Goal: Task Accomplishment & Management: Use online tool/utility

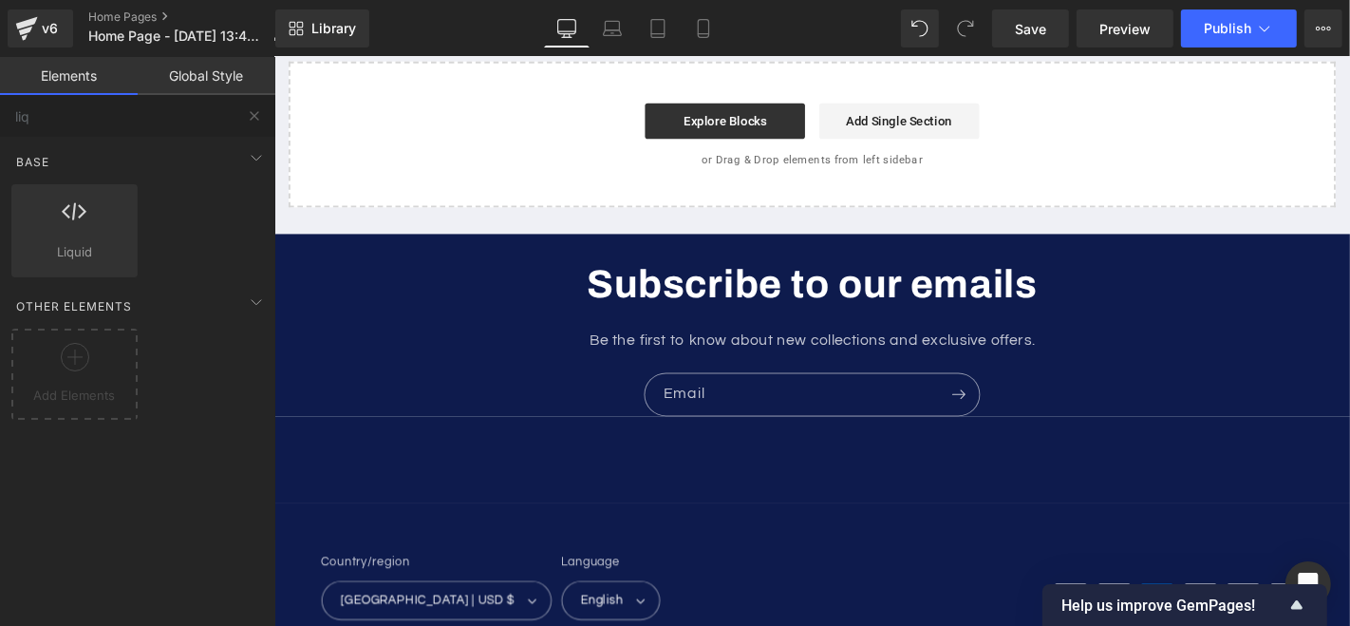
scroll to position [6038, 0]
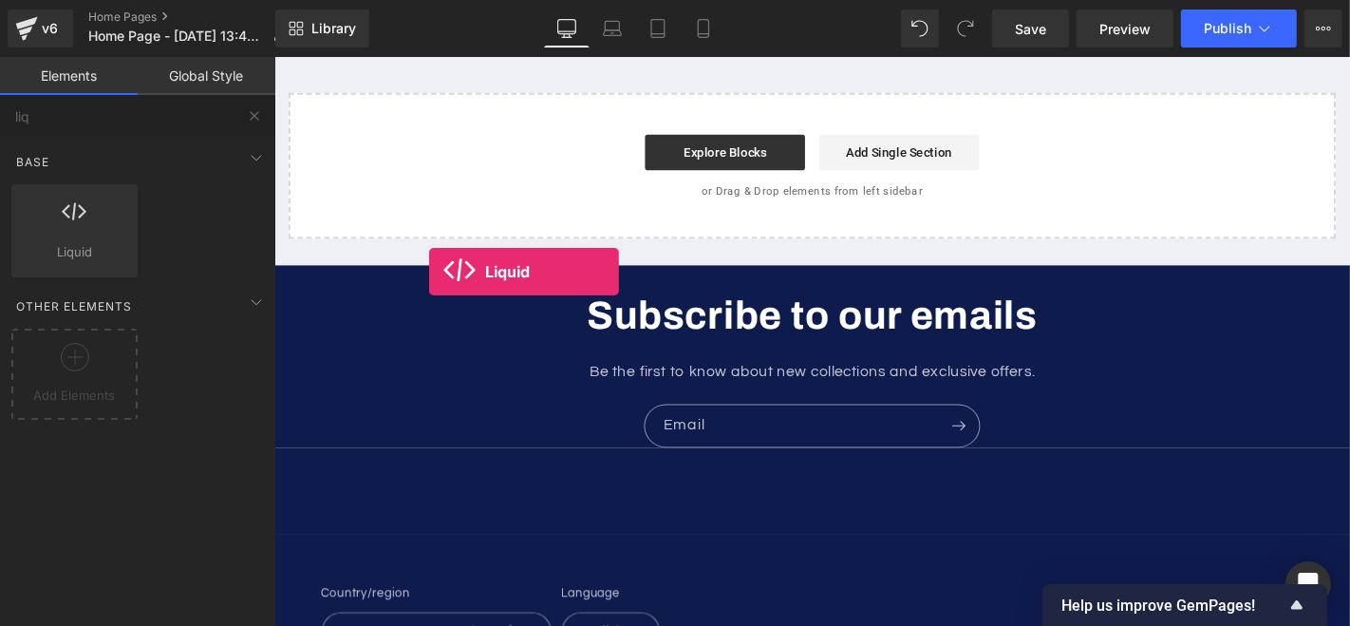
drag, startPoint x: 327, startPoint y: 313, endPoint x: 439, endPoint y: 286, distance: 114.4
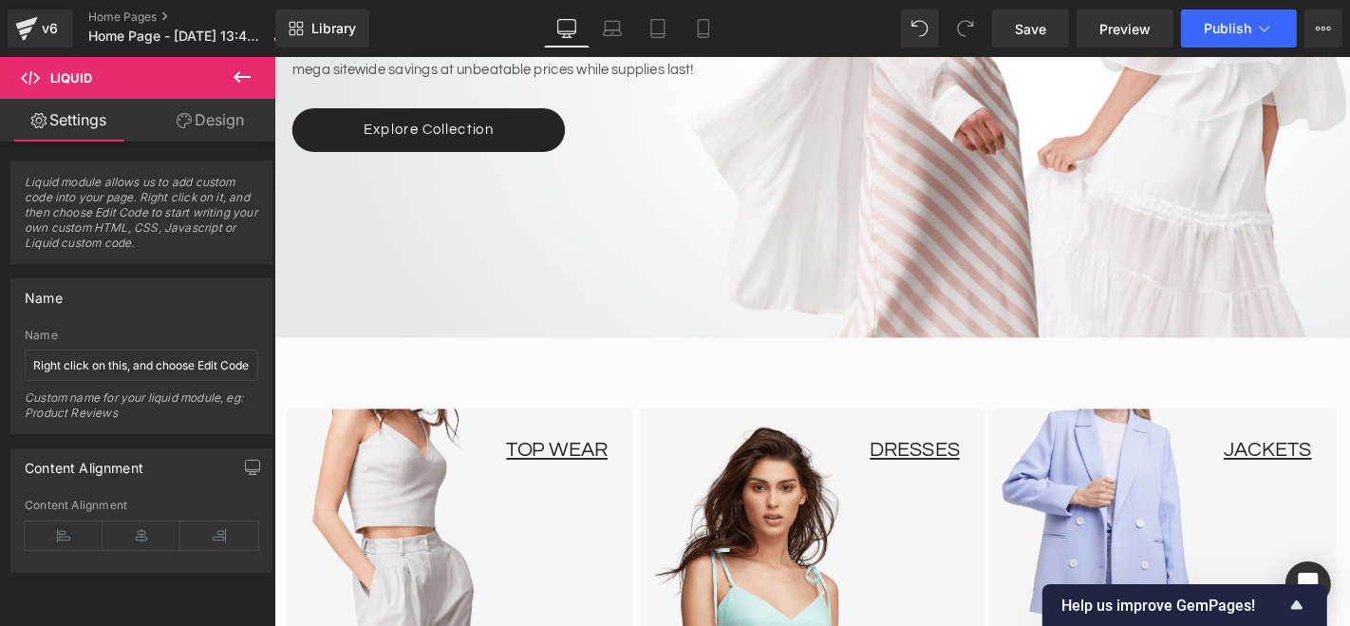
scroll to position [754, 0]
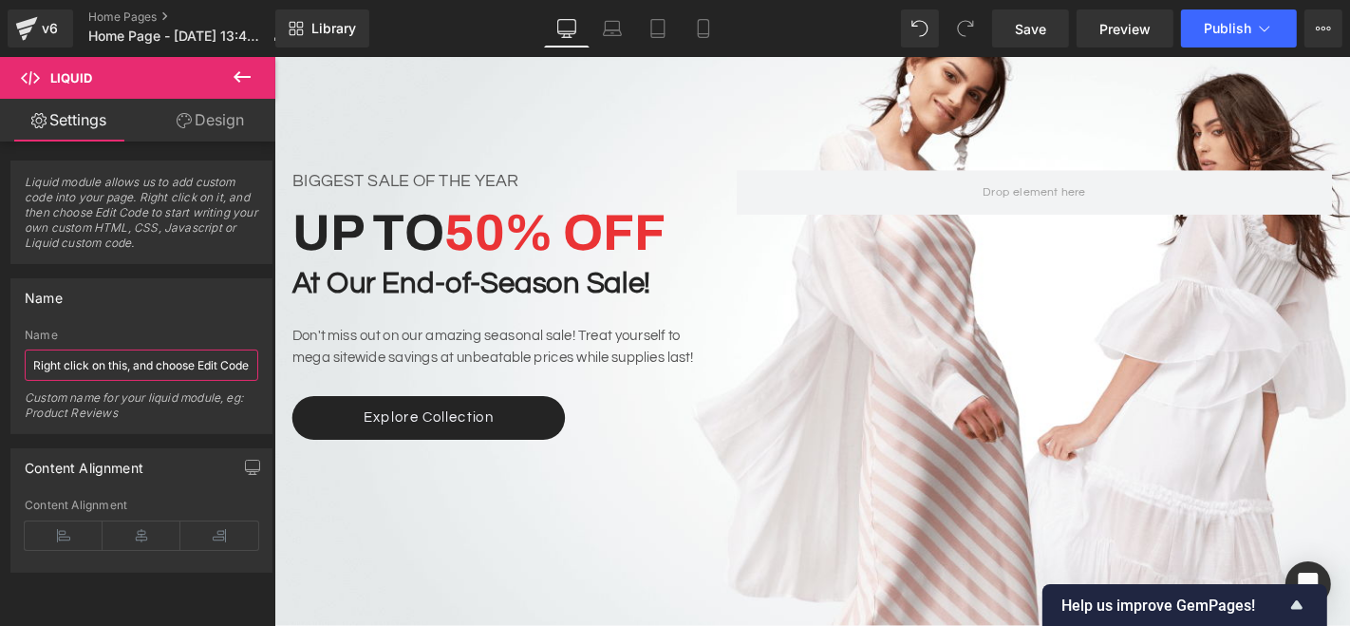
click at [151, 368] on input "Right click on this, and choose Edit Code." at bounding box center [141, 364] width 233 height 31
click at [205, 406] on div "Custom name for your liquid module, eg: Product Reviews" at bounding box center [141, 411] width 233 height 43
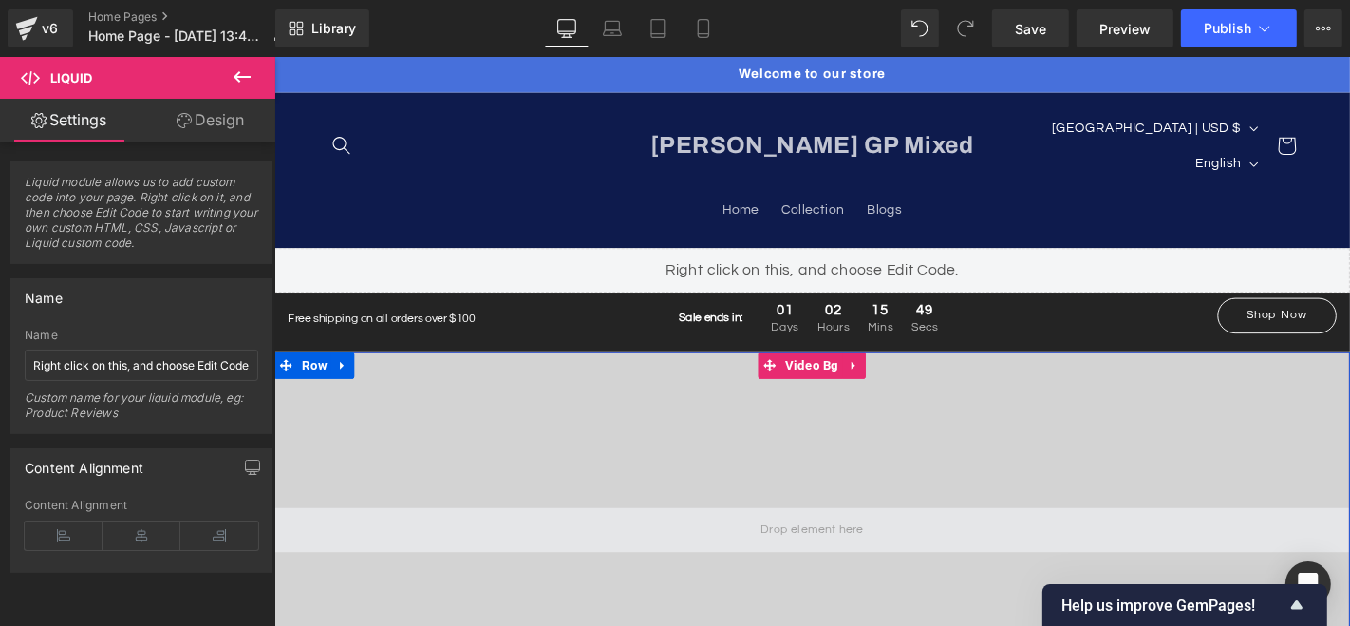
scroll to position [0, 0]
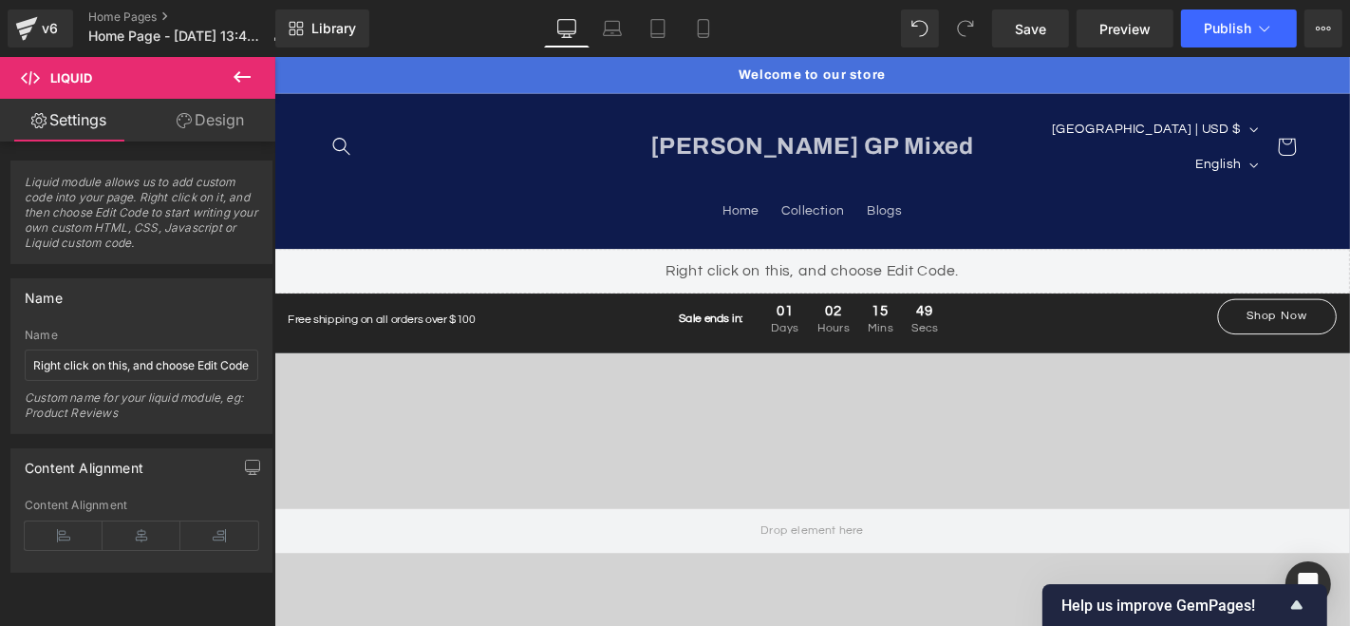
click at [910, 261] on div "Liquid" at bounding box center [847, 284] width 1148 height 47
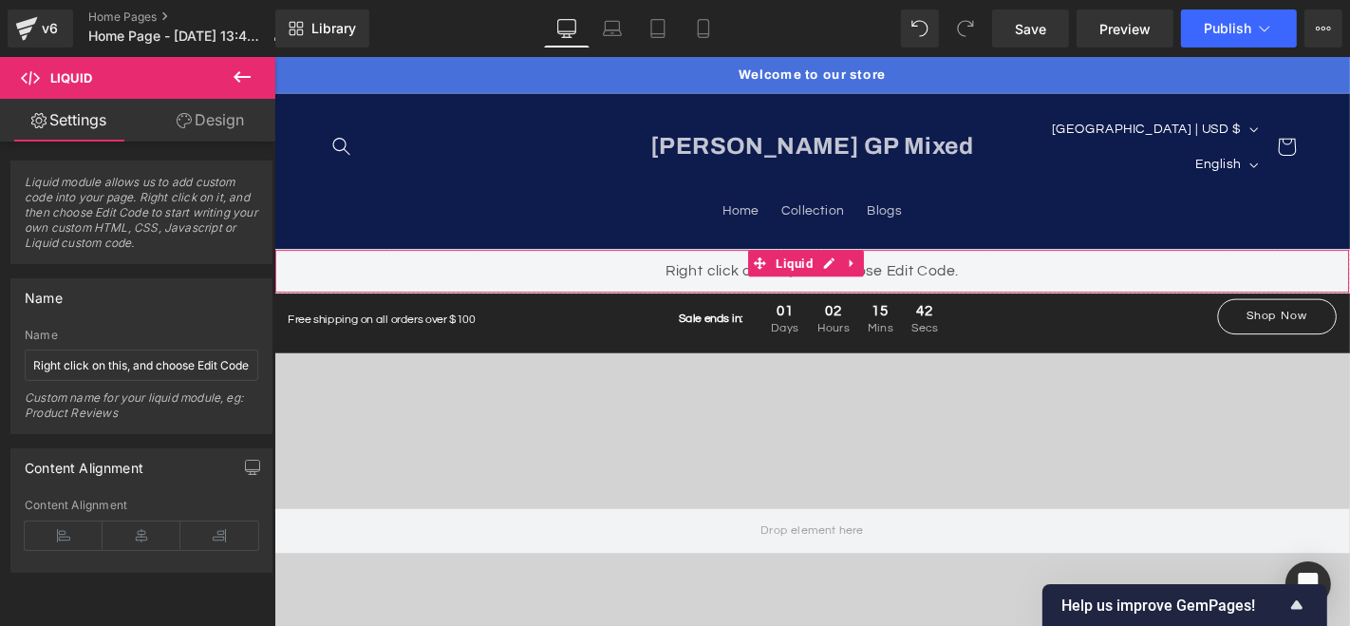
click at [940, 261] on div "Liquid" at bounding box center [847, 284] width 1148 height 47
click at [1055, 263] on div "Liquid" at bounding box center [847, 284] width 1148 height 47
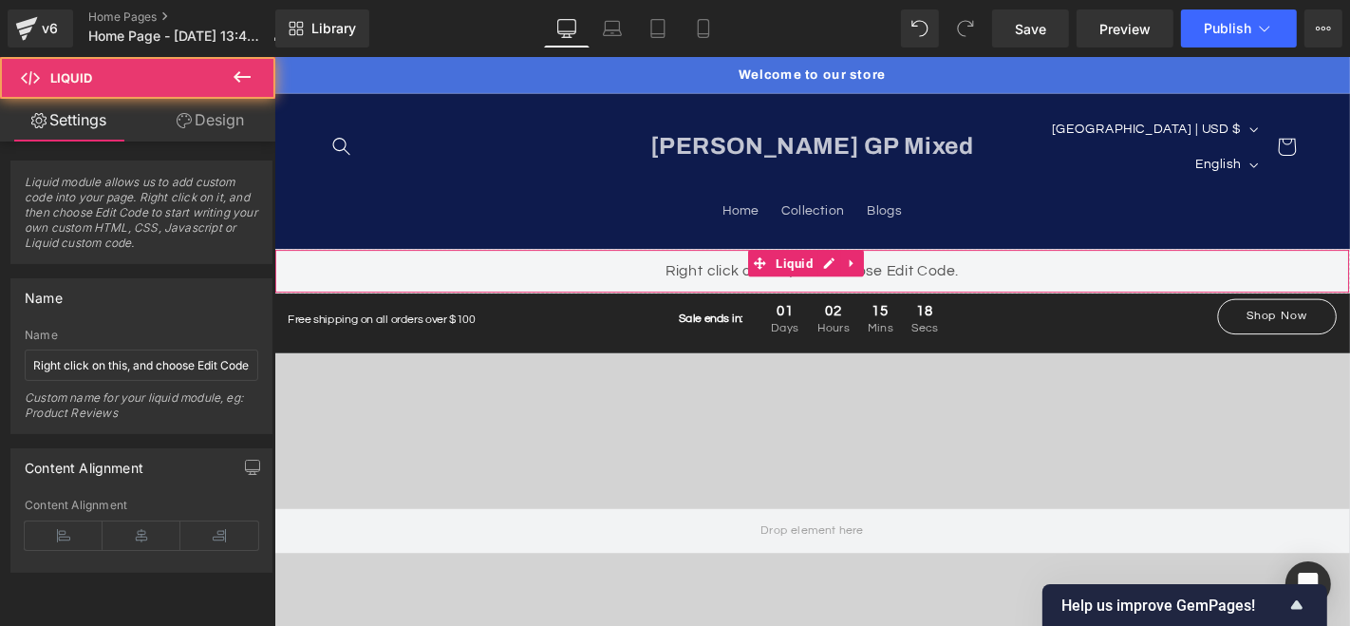
click at [1055, 261] on div "Liquid" at bounding box center [847, 284] width 1148 height 47
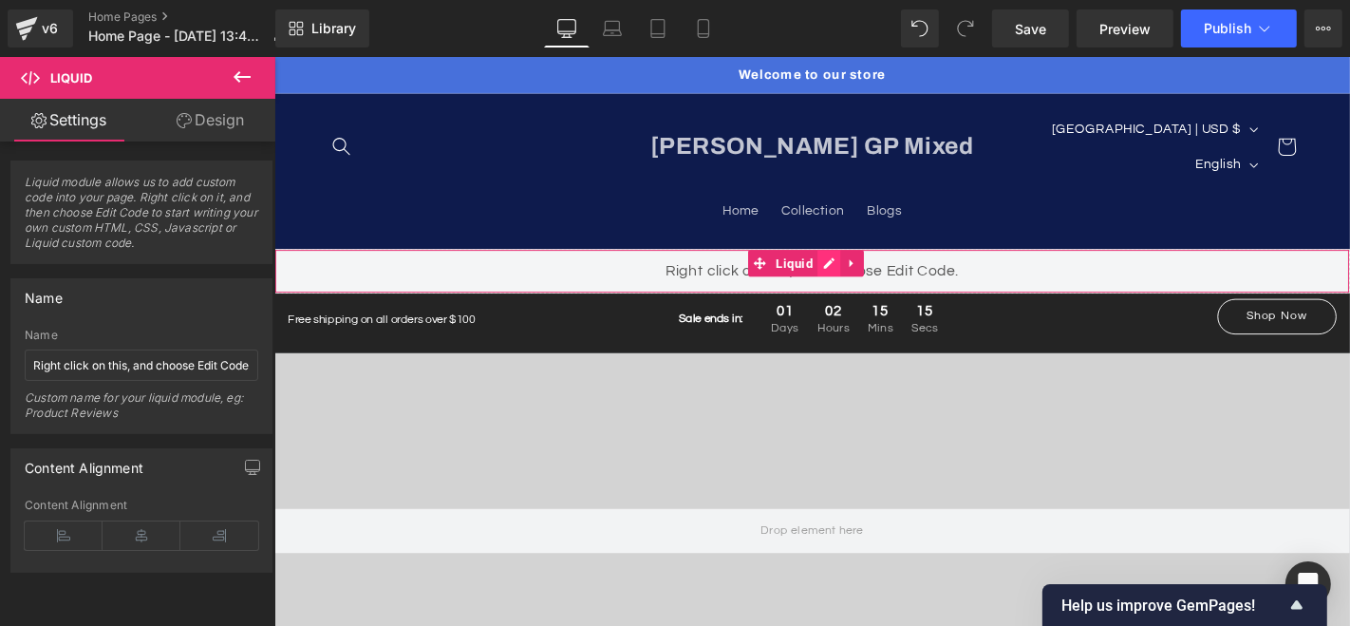
click at [864, 261] on div "Liquid" at bounding box center [847, 284] width 1148 height 47
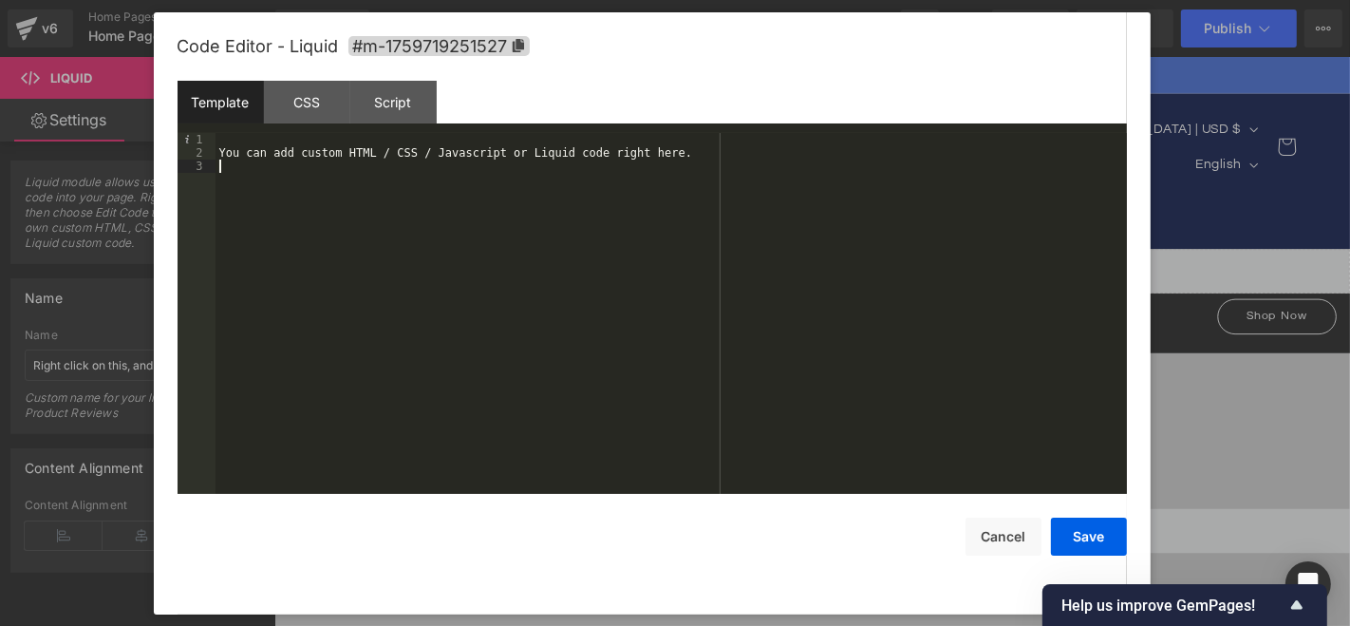
click at [481, 194] on div "You can add custom HTML / CSS / Javascript or Liquid code right here." at bounding box center [670, 326] width 911 height 387
drag, startPoint x: 394, startPoint y: 150, endPoint x: 114, endPoint y: 149, distance: 280.0
click at [114, 149] on body "Liquid You are previewing how the will restyle your page. You can not edit Elem…" at bounding box center [675, 313] width 1350 height 626
drag, startPoint x: 378, startPoint y: 140, endPoint x: 187, endPoint y: 126, distance: 191.3
click at [187, 126] on div "Template CSS Script Data 1 [DOMAIN_NAME] XXXXXXXXXXXXXXXXXXXXXXXXXXXXXXXXXXXXXX…" at bounding box center [651, 287] width 949 height 413
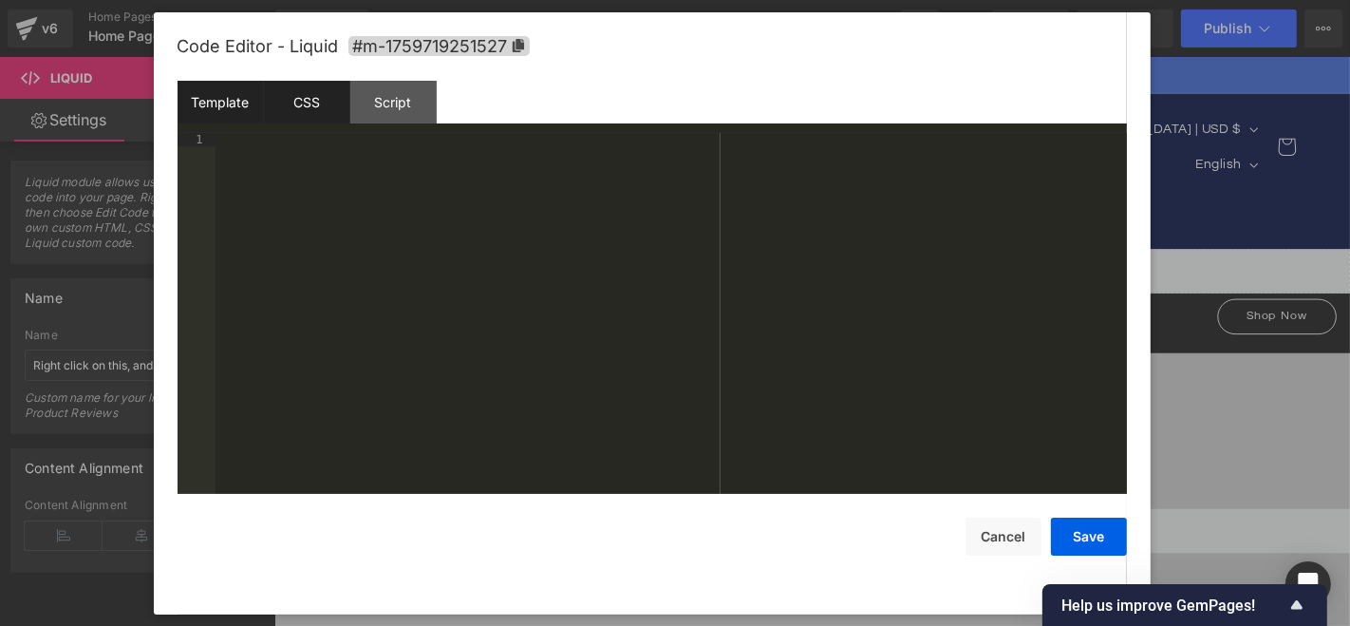
click at [322, 100] on div "CSS" at bounding box center [307, 102] width 86 height 43
click at [386, 153] on div "#m-1759719251527 { }" at bounding box center [670, 326] width 911 height 387
click at [359, 147] on div "#m-1759719251527 { }" at bounding box center [670, 326] width 911 height 387
click at [333, 137] on div "#m-1759719251527 { }" at bounding box center [670, 326] width 911 height 387
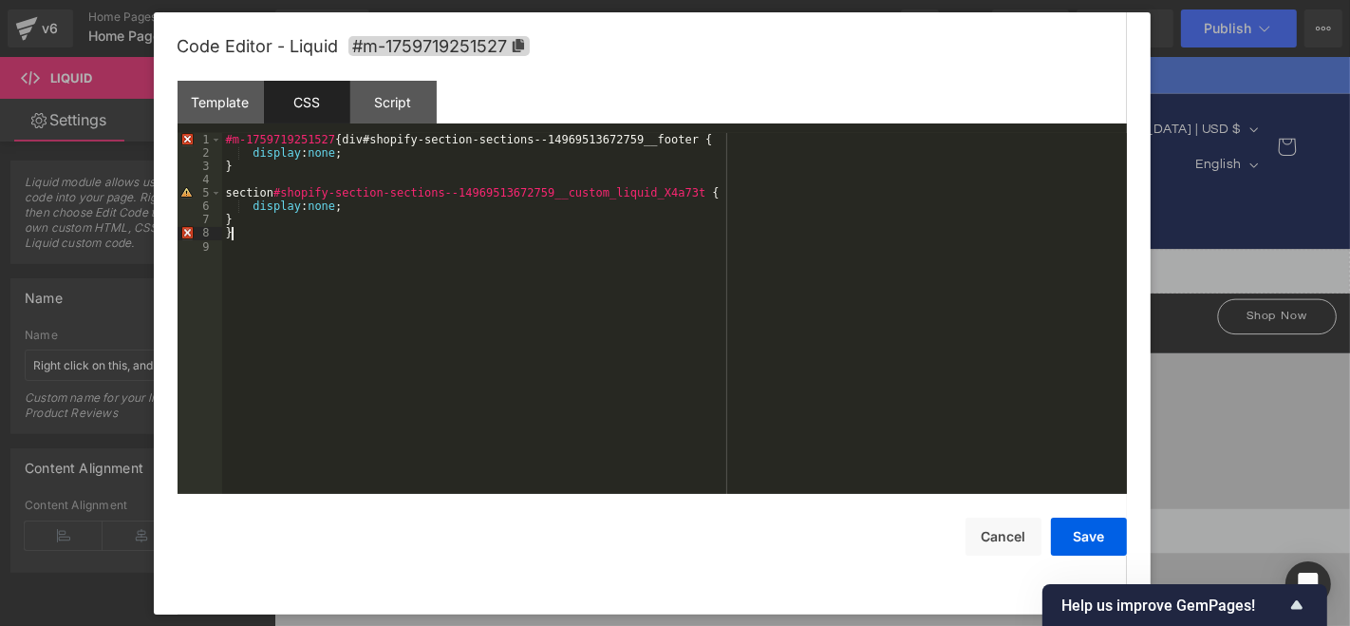
click at [295, 234] on div "#m-1759719251527 { div#shopify-section-sections--14969513672759__footer { displ…" at bounding box center [674, 326] width 905 height 387
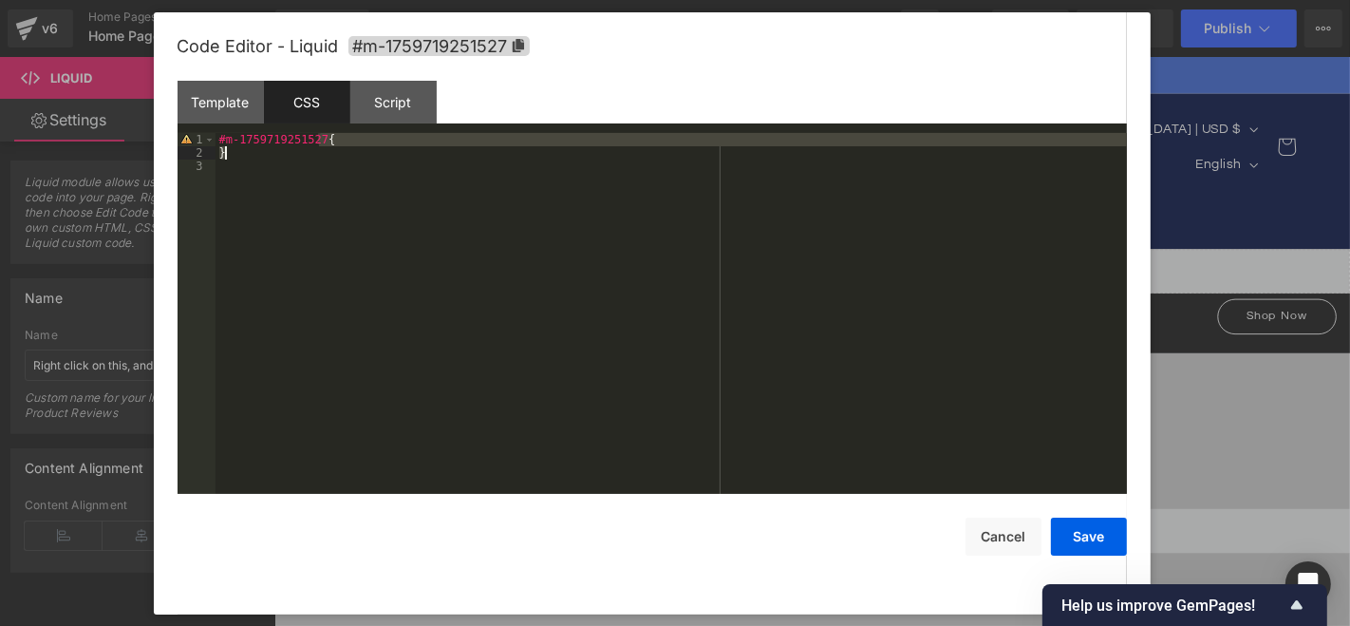
drag, startPoint x: 321, startPoint y: 142, endPoint x: 351, endPoint y: 155, distance: 32.8
click at [351, 155] on div "#m-1759719251527 { }" at bounding box center [670, 326] width 911 height 387
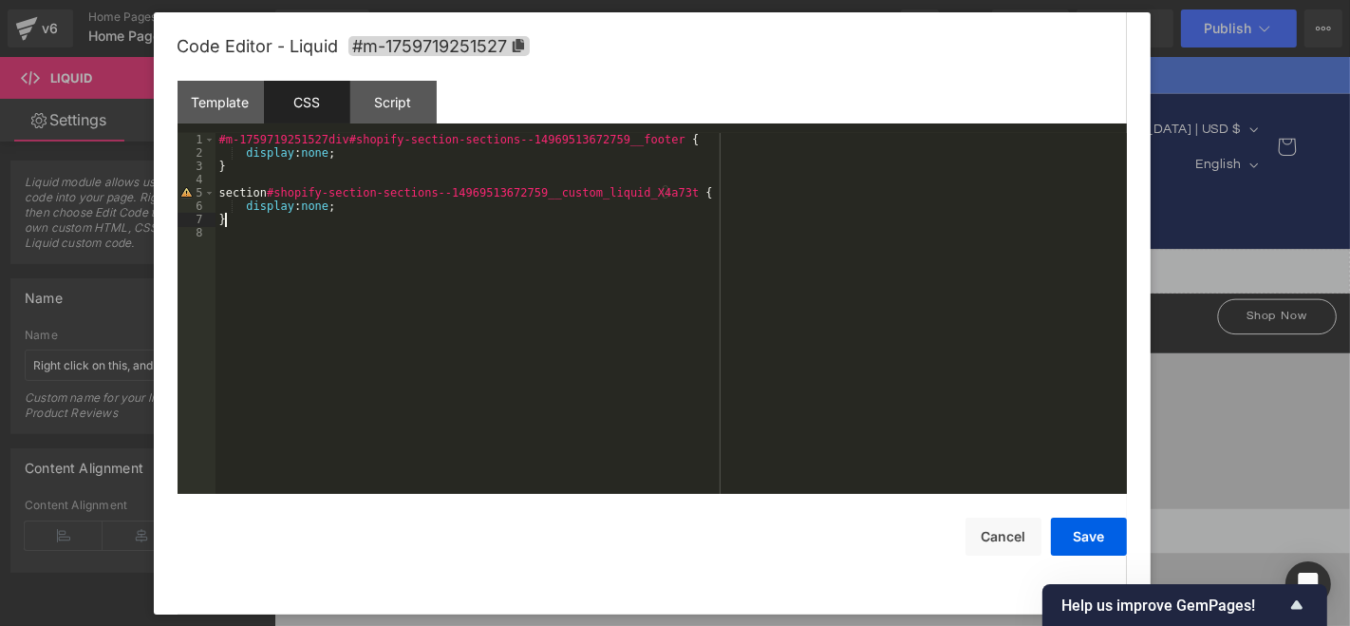
click at [445, 256] on div "#m-1759719251527div#shopify-section-sections--14969513672759__footer { display …" at bounding box center [670, 326] width 911 height 387
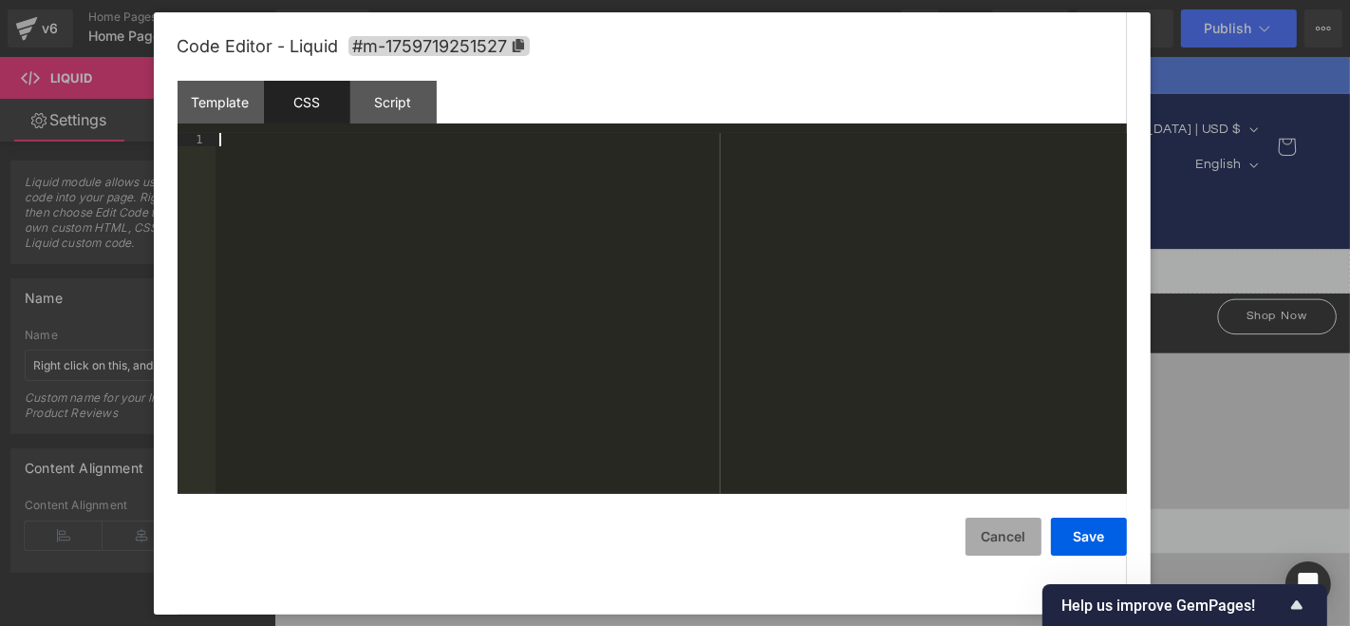
click at [994, 541] on button "Cancel" at bounding box center [1003, 536] width 76 height 38
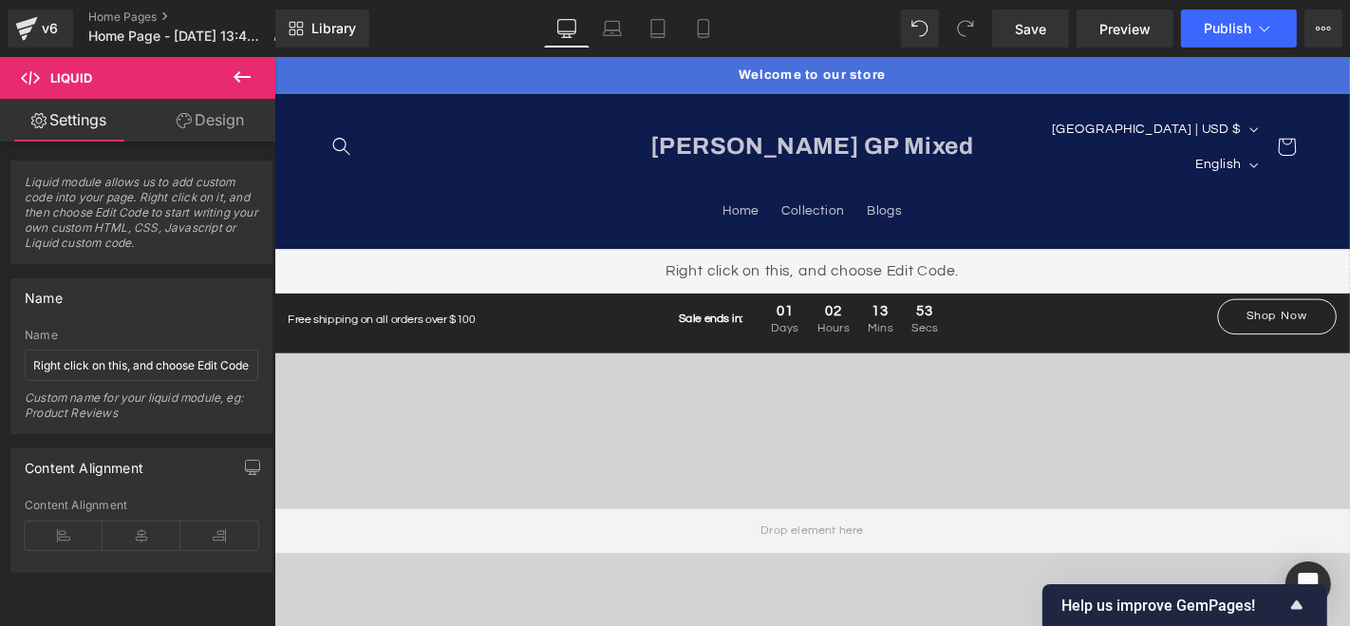
click at [796, 265] on span at bounding box center [802, 276] width 20 height 23
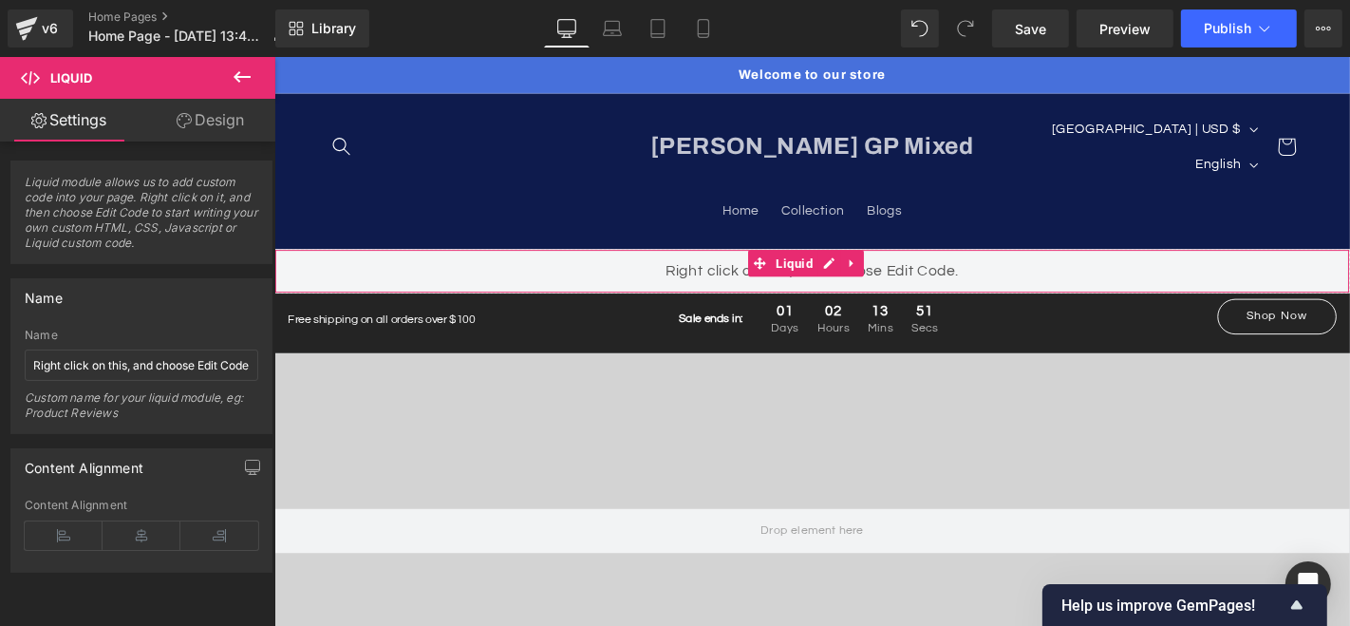
click at [945, 261] on div "Liquid" at bounding box center [847, 284] width 1148 height 47
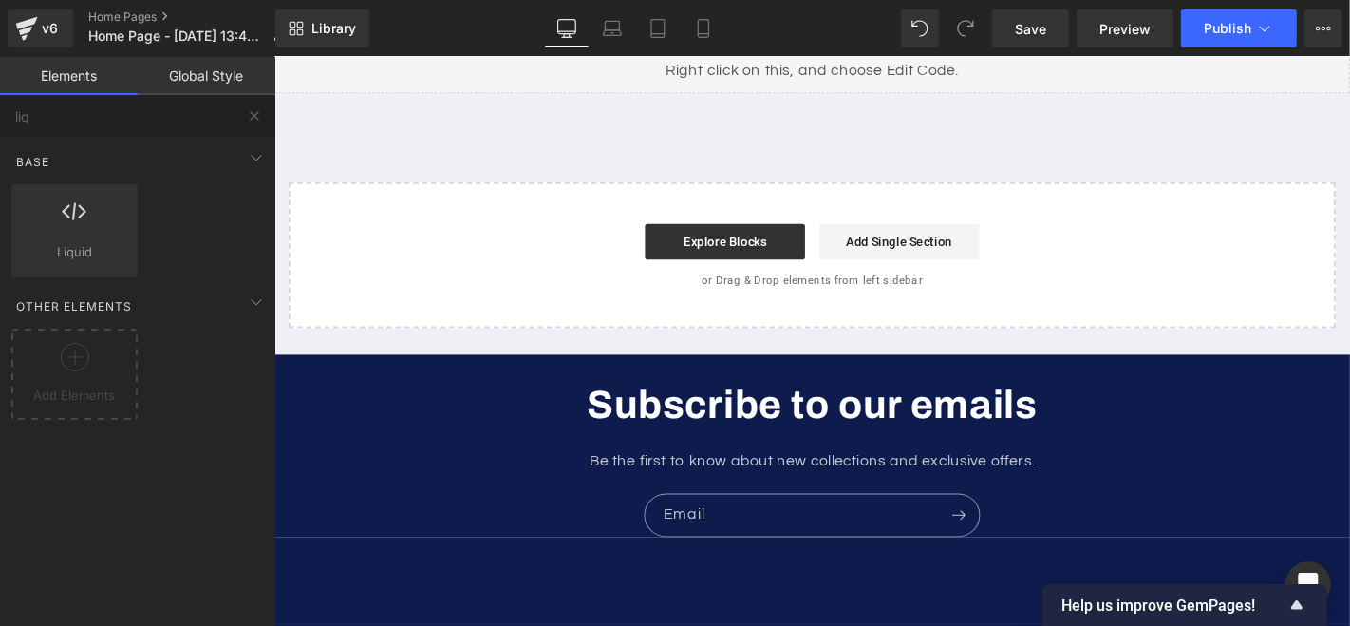
scroll to position [6011, 0]
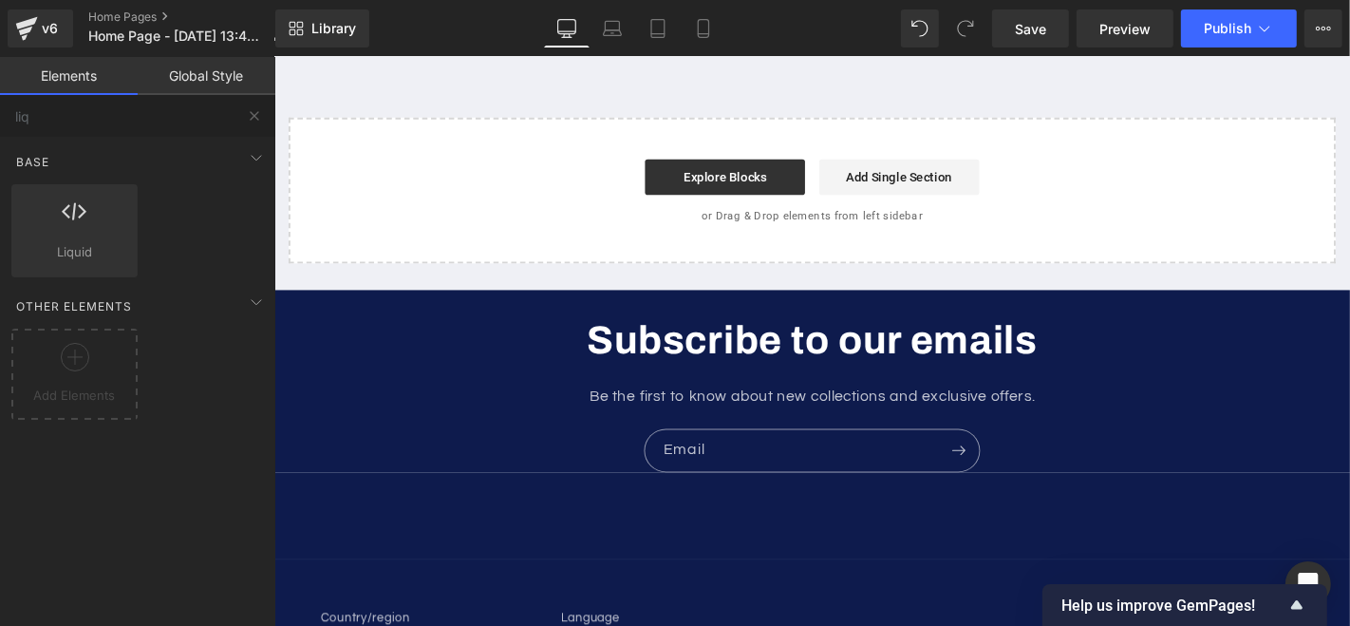
click at [439, 331] on h2 "Subscribe to our emails" at bounding box center [848, 358] width 969 height 54
click at [541, 219] on div "Start building your page Explore Blocks Add Single Section or Drag & Drop eleme…" at bounding box center [847, 198] width 1114 height 152
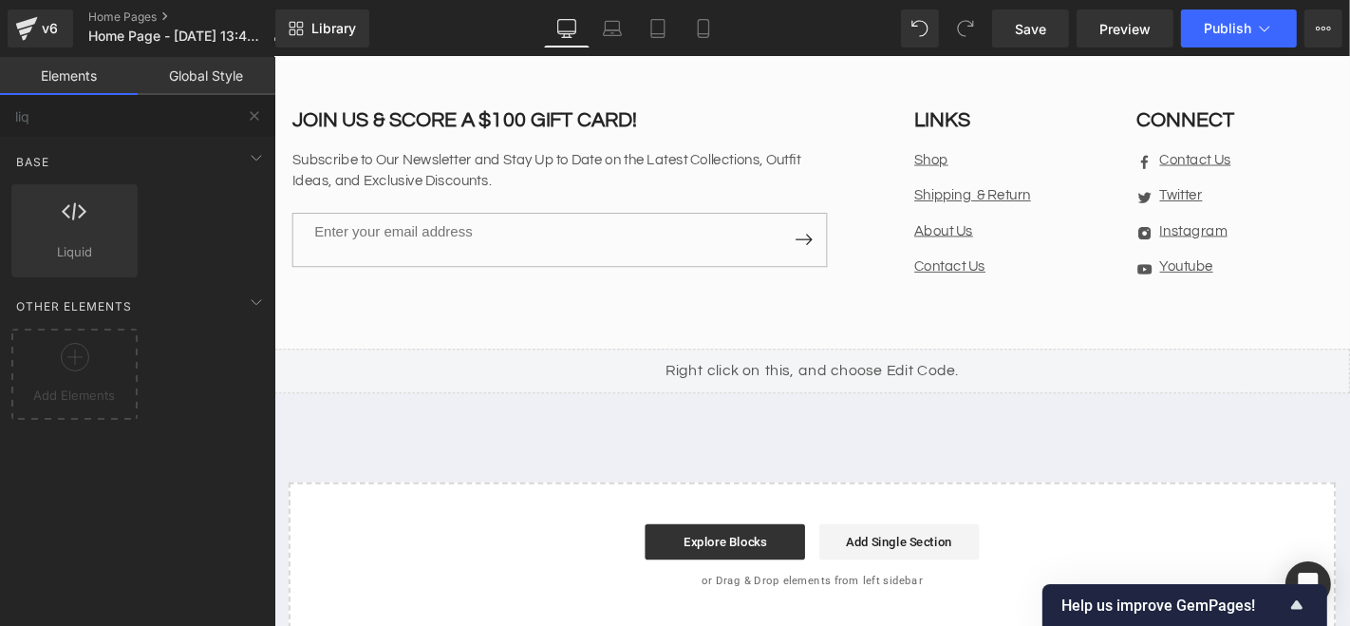
scroll to position [5589, 0]
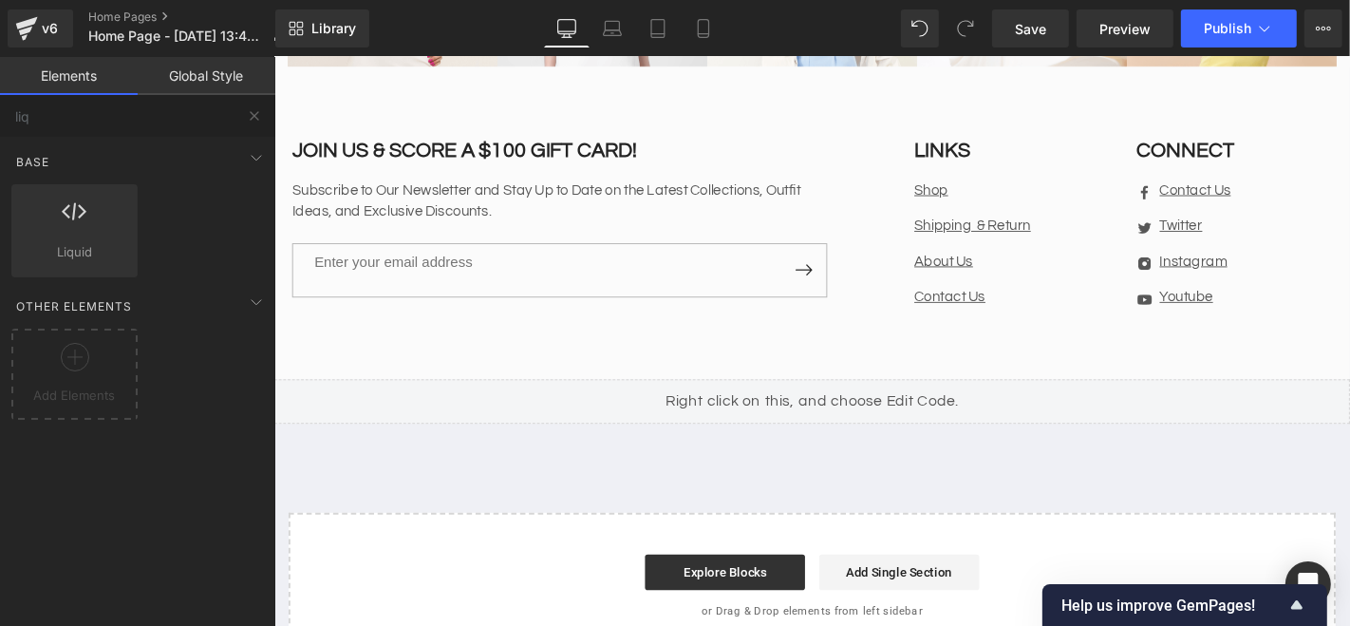
click at [760, 401] on div "Liquid" at bounding box center [847, 424] width 1148 height 47
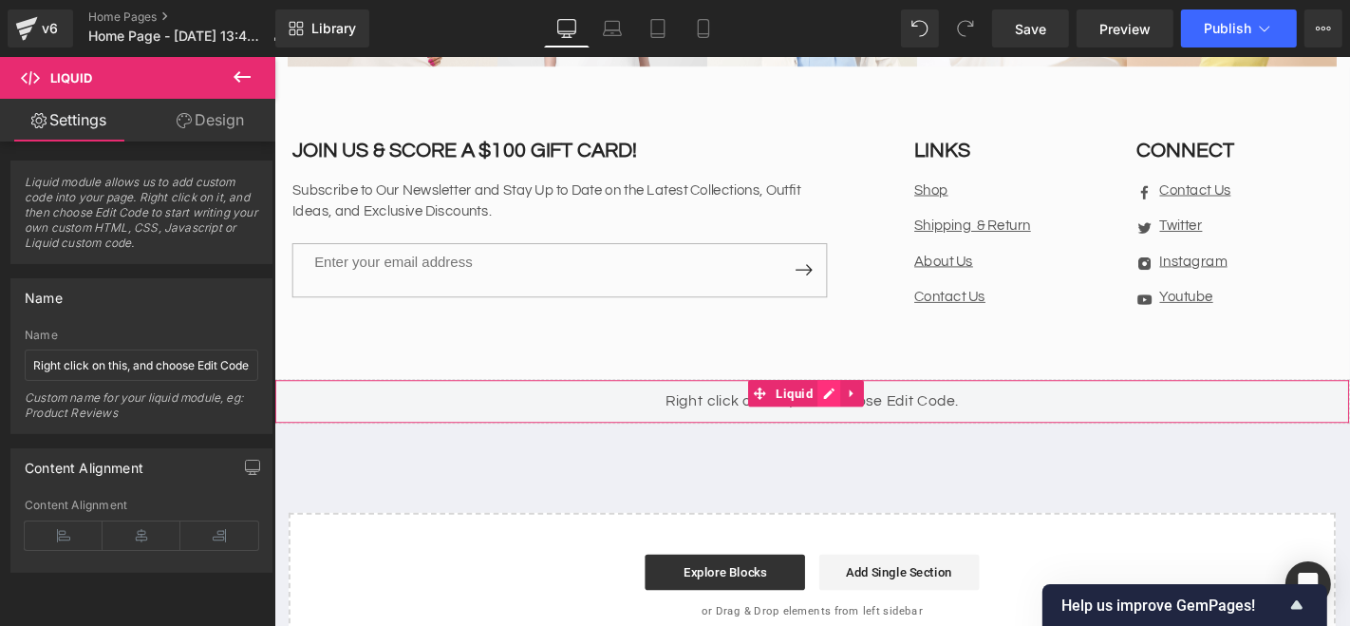
click at [868, 401] on div "Liquid" at bounding box center [847, 424] width 1148 height 47
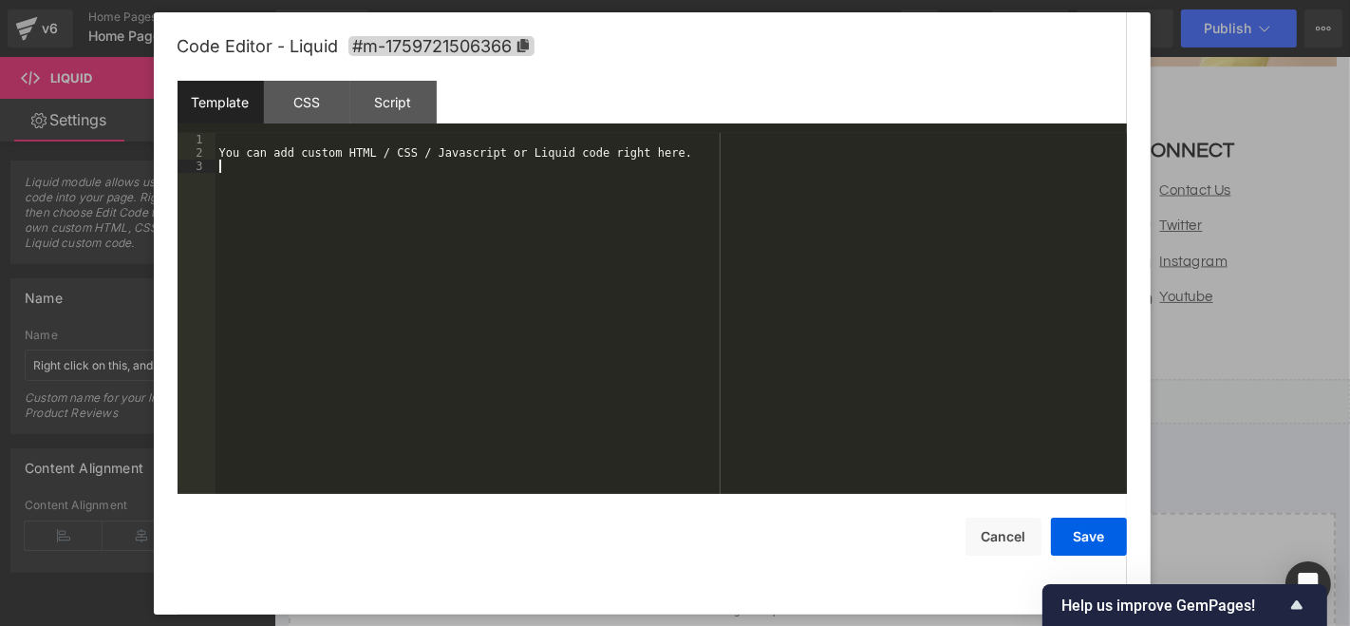
click at [539, 236] on div "You can add custom HTML / CSS / Javascript or Liquid code right here." at bounding box center [670, 326] width 911 height 387
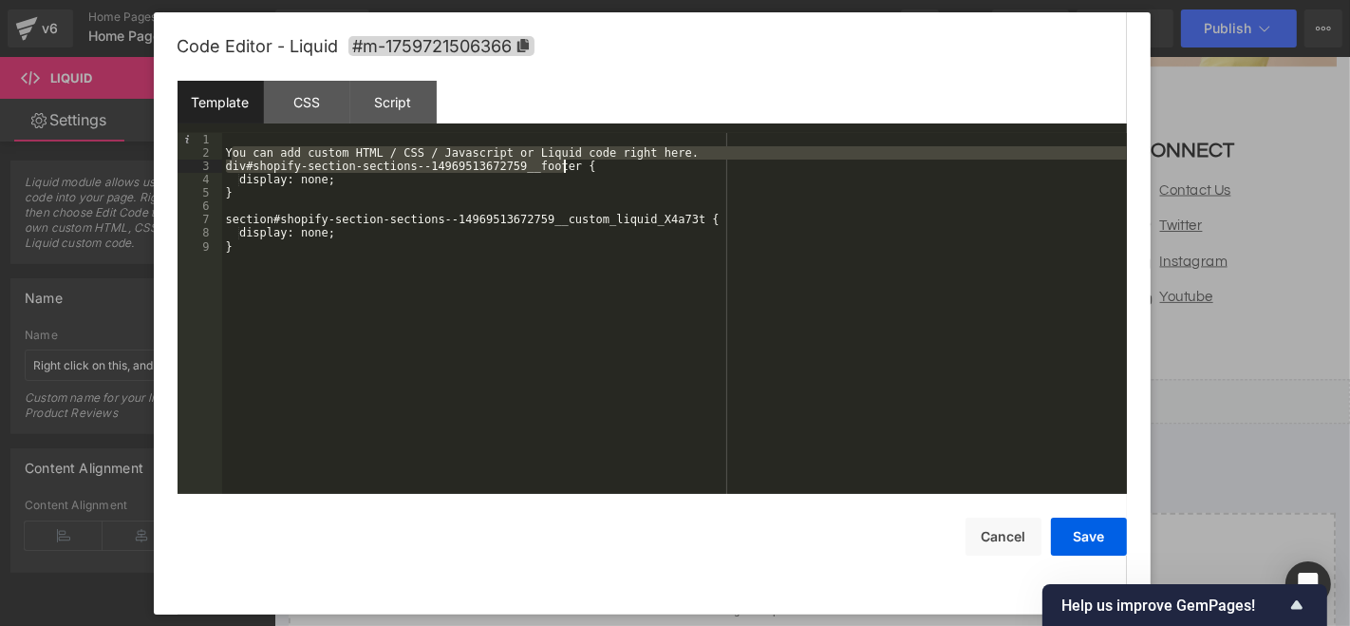
drag, startPoint x: 233, startPoint y: 153, endPoint x: 691, endPoint y: 162, distance: 458.5
click at [691, 162] on div "You can add custom HTML / CSS / Javascript or Liquid code right here. div#shopi…" at bounding box center [674, 326] width 905 height 387
click at [689, 157] on div "You can add custom HTML / CSS / Javascript or Liquid code right here. div#shopi…" at bounding box center [674, 313] width 905 height 361
drag, startPoint x: 681, startPoint y: 153, endPoint x: 232, endPoint y: 156, distance: 449.0
click at [232, 156] on div "You can add custom HTML / CSS / Javascript or Liquid code right here. div#shopi…" at bounding box center [674, 326] width 905 height 387
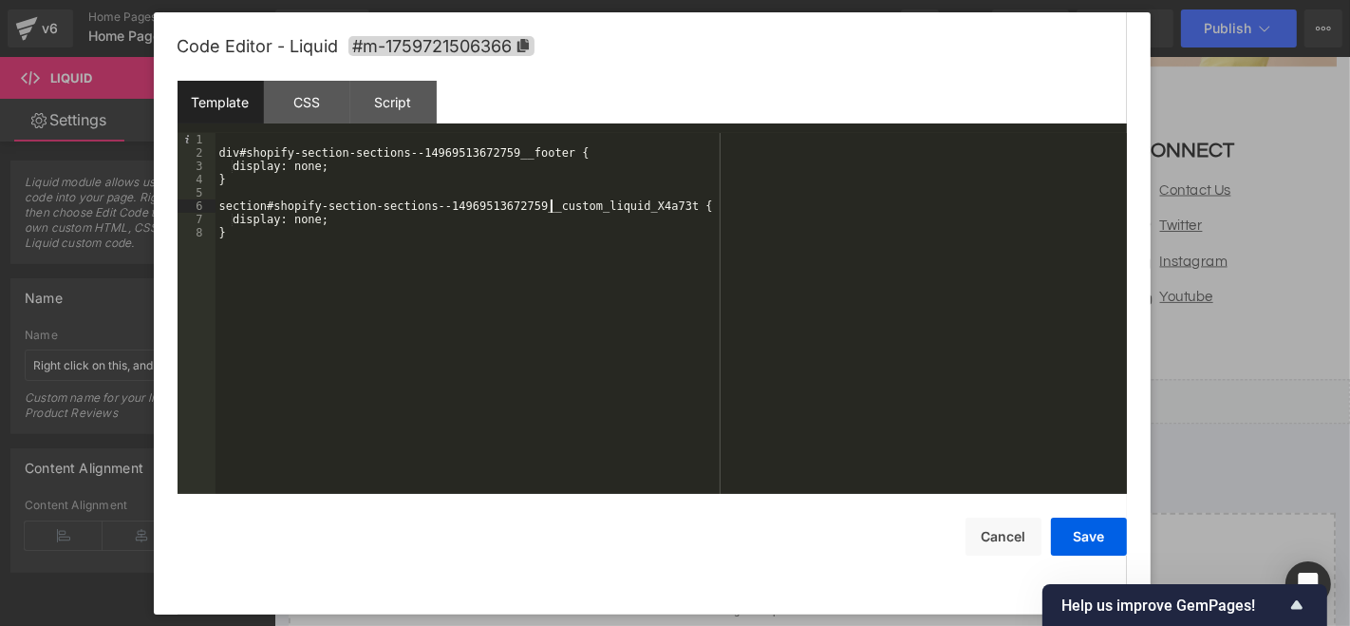
click at [552, 201] on div "div#shopify-section-sections--14969513672759__footer { display: none; } section…" at bounding box center [670, 326] width 911 height 387
click at [1098, 534] on button "Save" at bounding box center [1089, 536] width 76 height 38
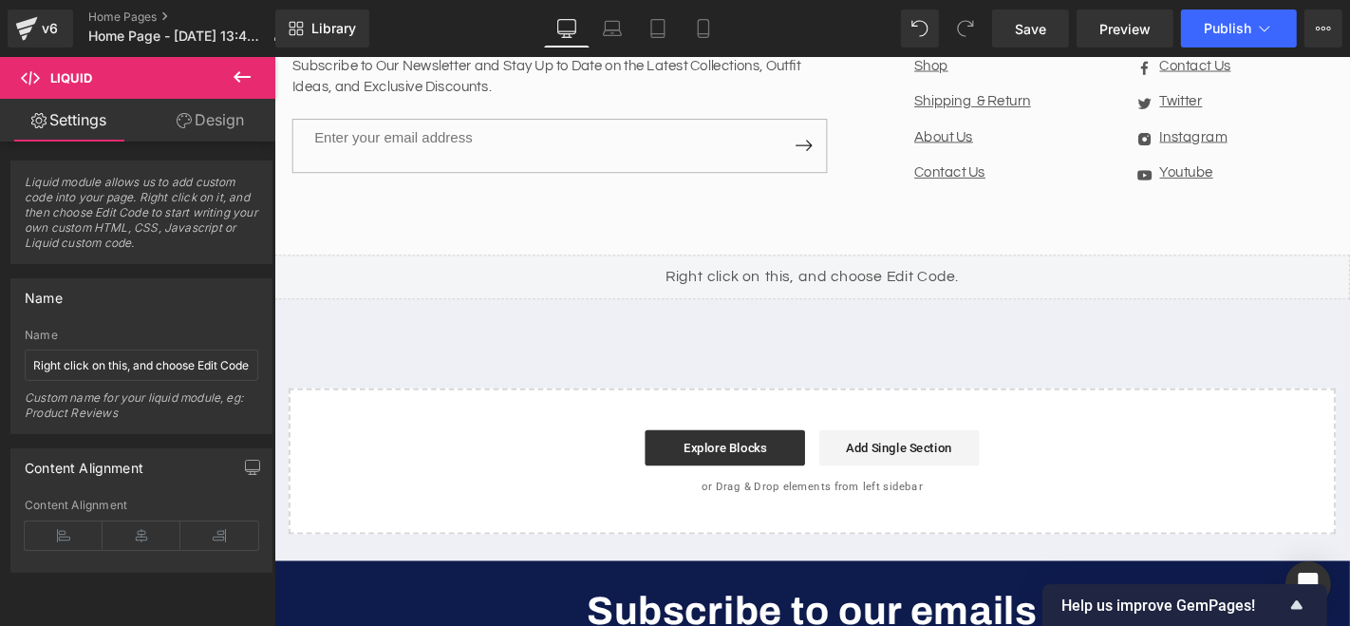
scroll to position [5616, 0]
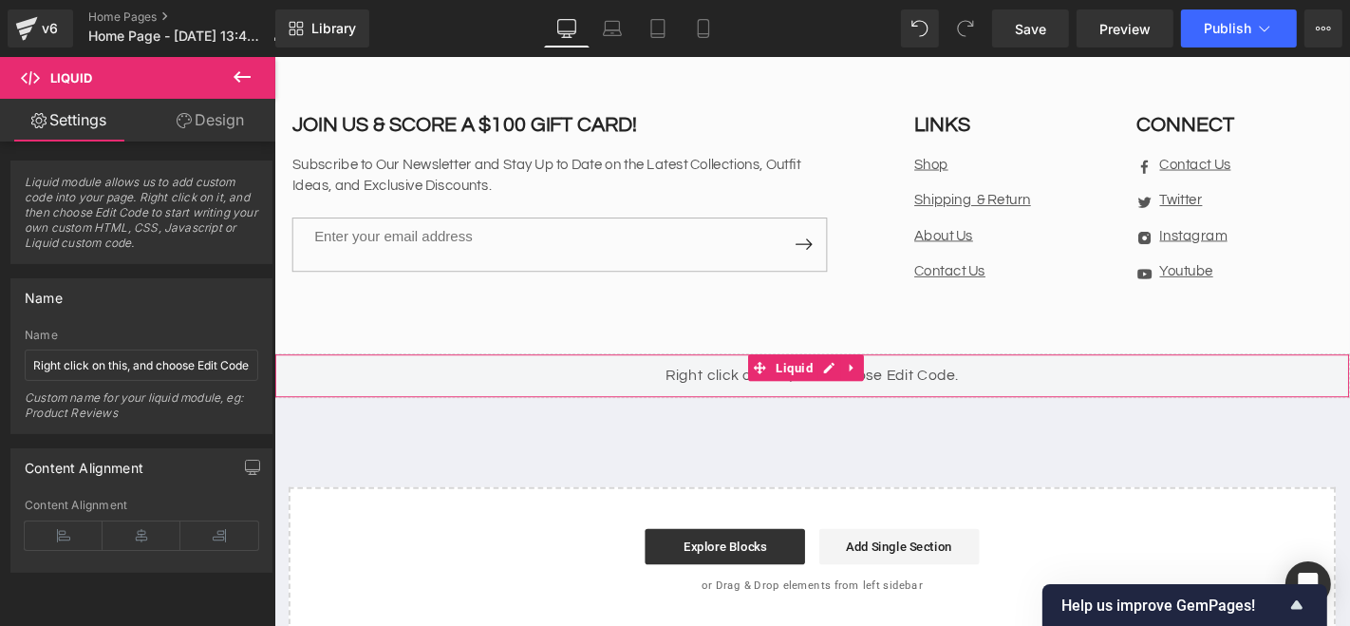
click at [714, 373] on div "Liquid" at bounding box center [847, 396] width 1148 height 47
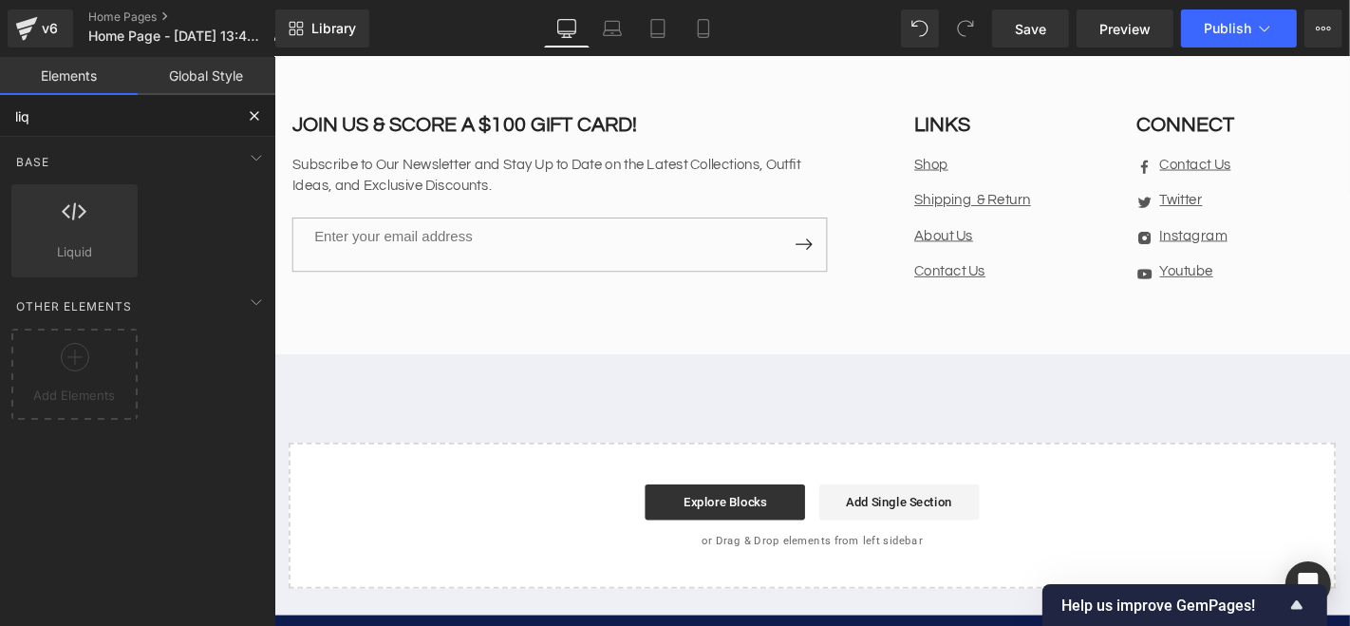
click at [85, 110] on input "liq" at bounding box center [116, 116] width 233 height 42
click at [86, 242] on span "Liquid" at bounding box center [74, 252] width 115 height 20
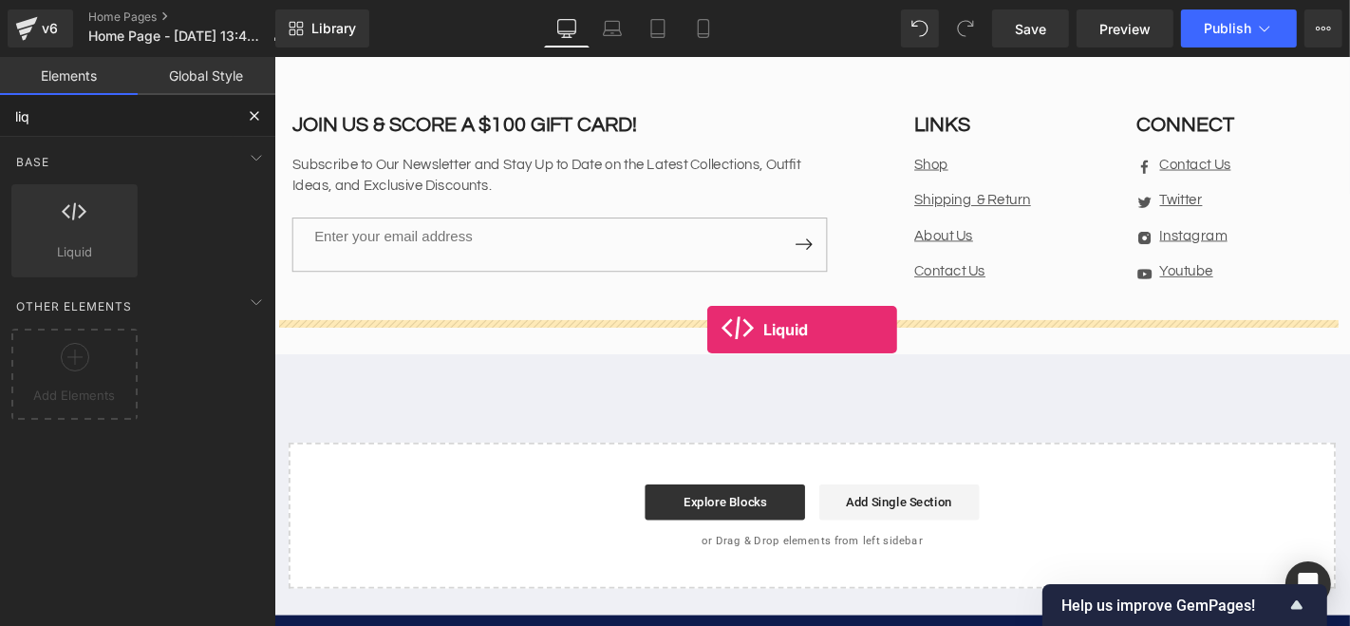
drag, startPoint x: 308, startPoint y: 291, endPoint x: 737, endPoint y: 368, distance: 435.9
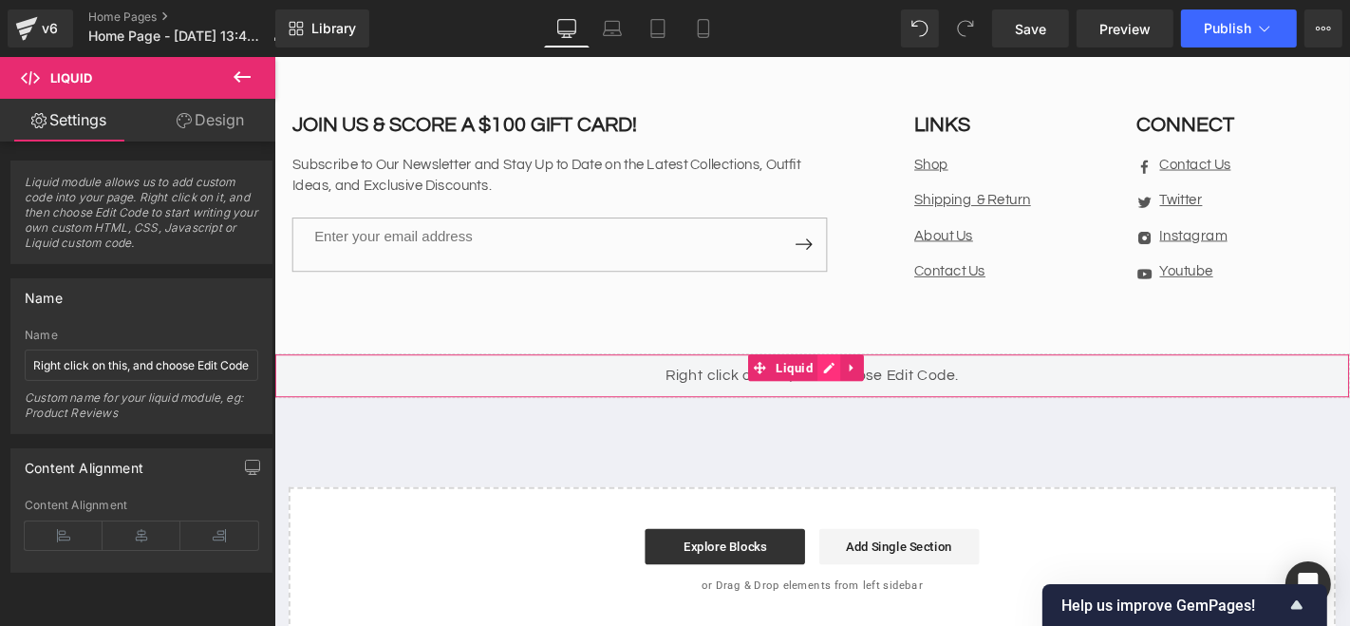
click at [870, 373] on div "Liquid" at bounding box center [847, 396] width 1148 height 47
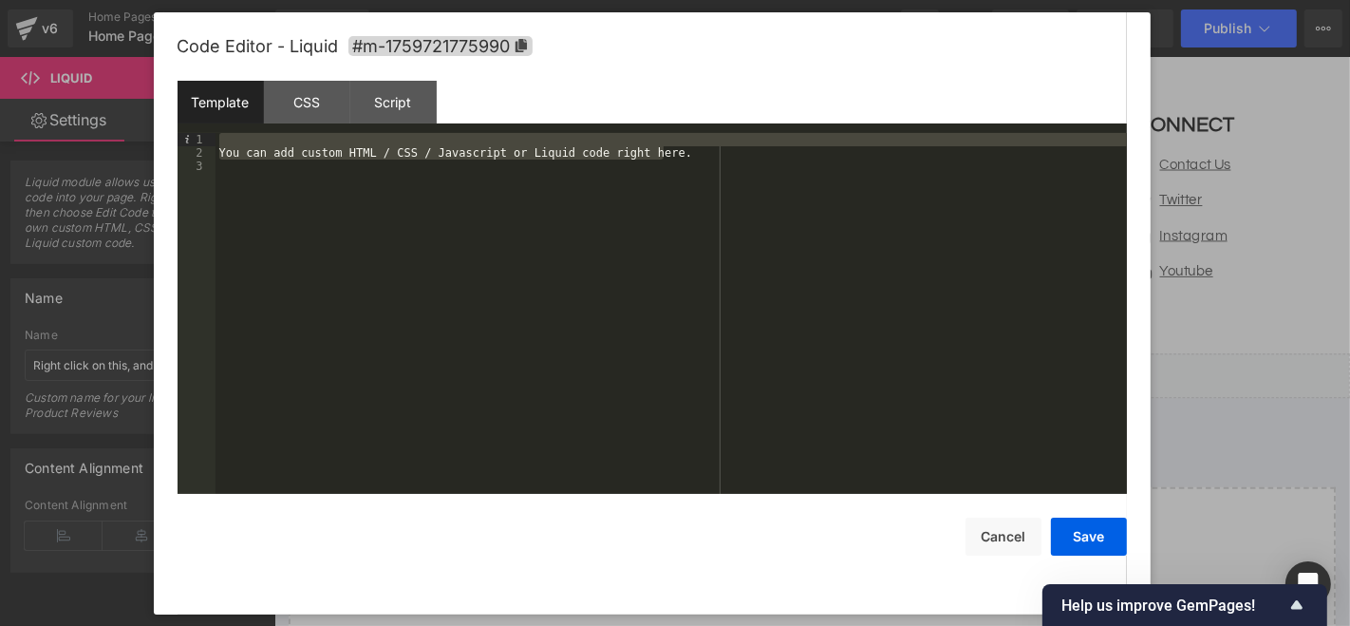
drag, startPoint x: 694, startPoint y: 154, endPoint x: 189, endPoint y: 136, distance: 505.3
click at [189, 136] on pre "1 2 3 You can add custom HTML / CSS / Javascript or Liquid code right here. XXX…" at bounding box center [651, 313] width 949 height 361
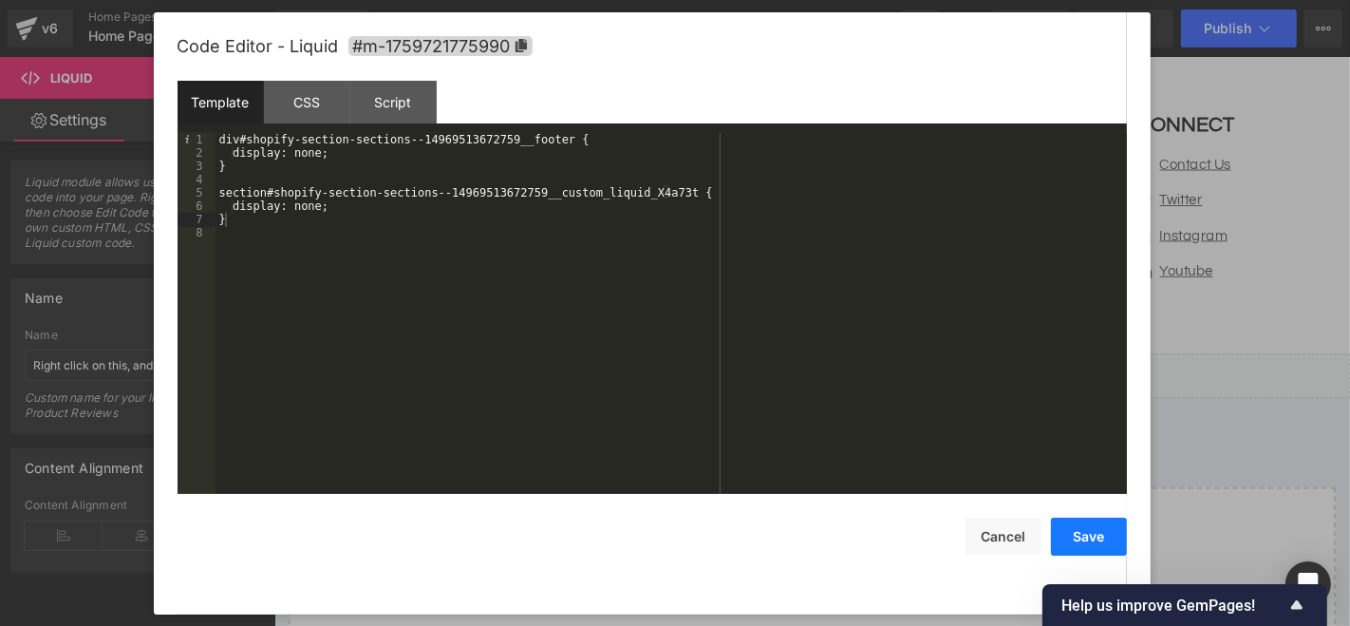
click at [1098, 534] on button "Save" at bounding box center [1089, 536] width 76 height 38
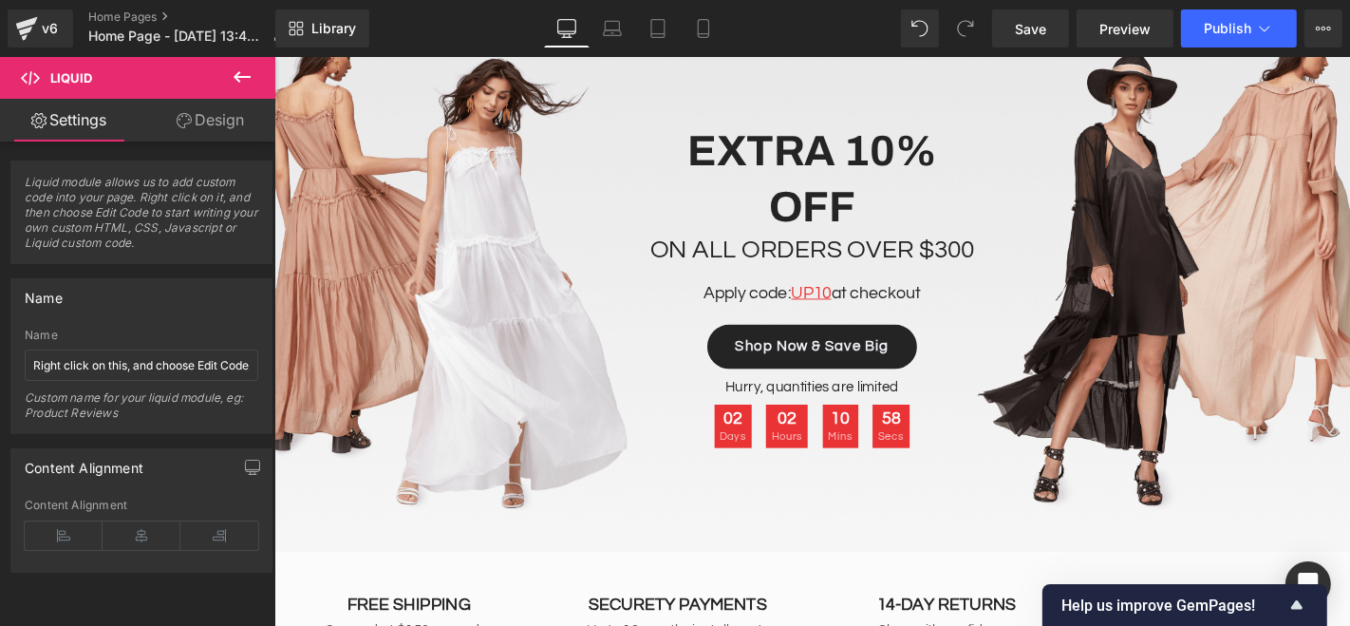
scroll to position [6143, 0]
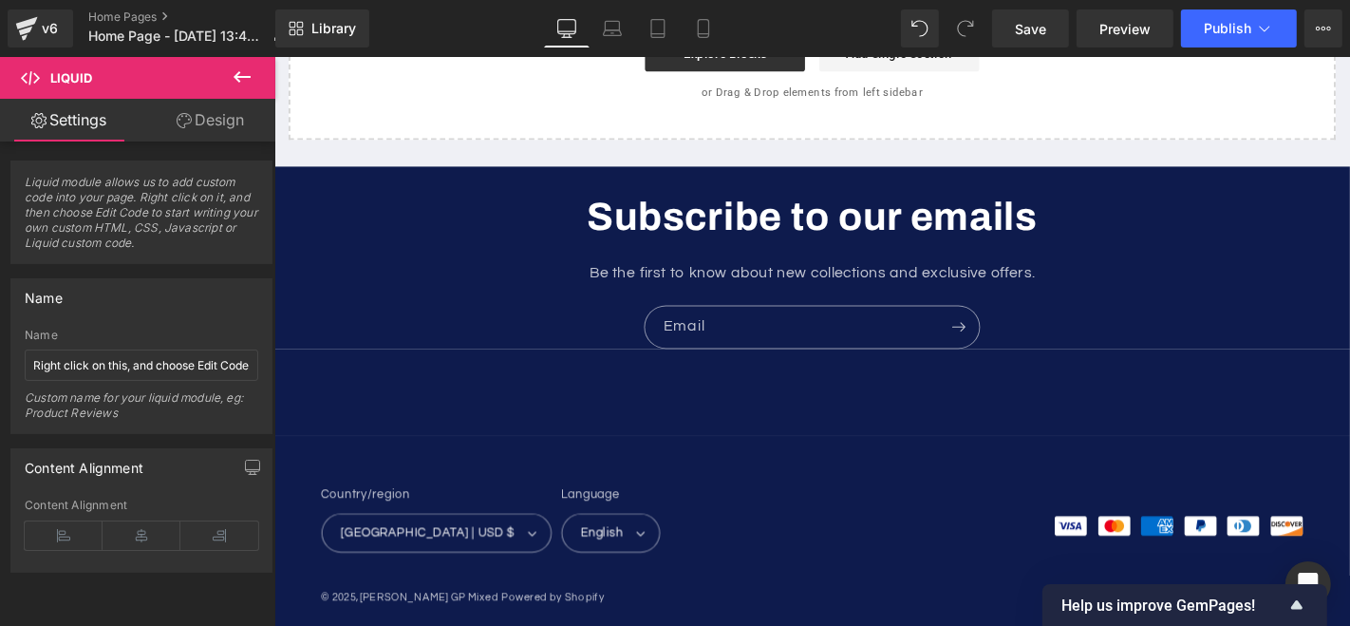
drag, startPoint x: 1410, startPoint y: 208, endPoint x: 1575, endPoint y: 662, distance: 482.5
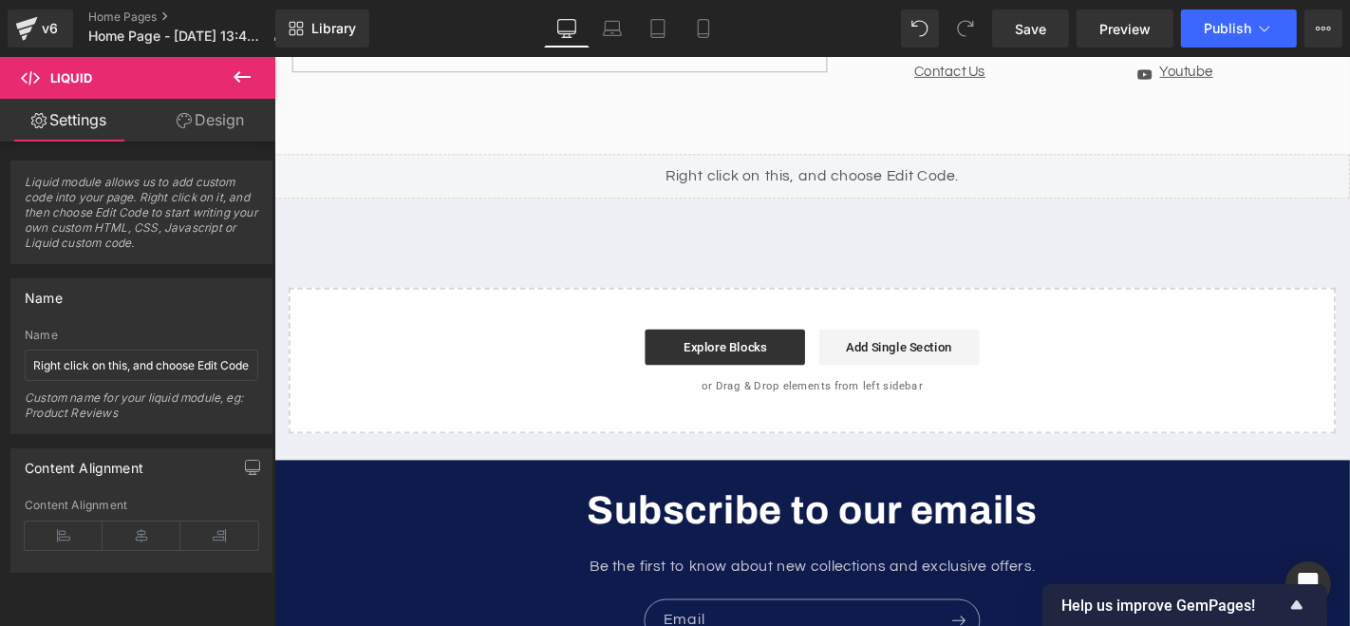
scroll to position [5722, 0]
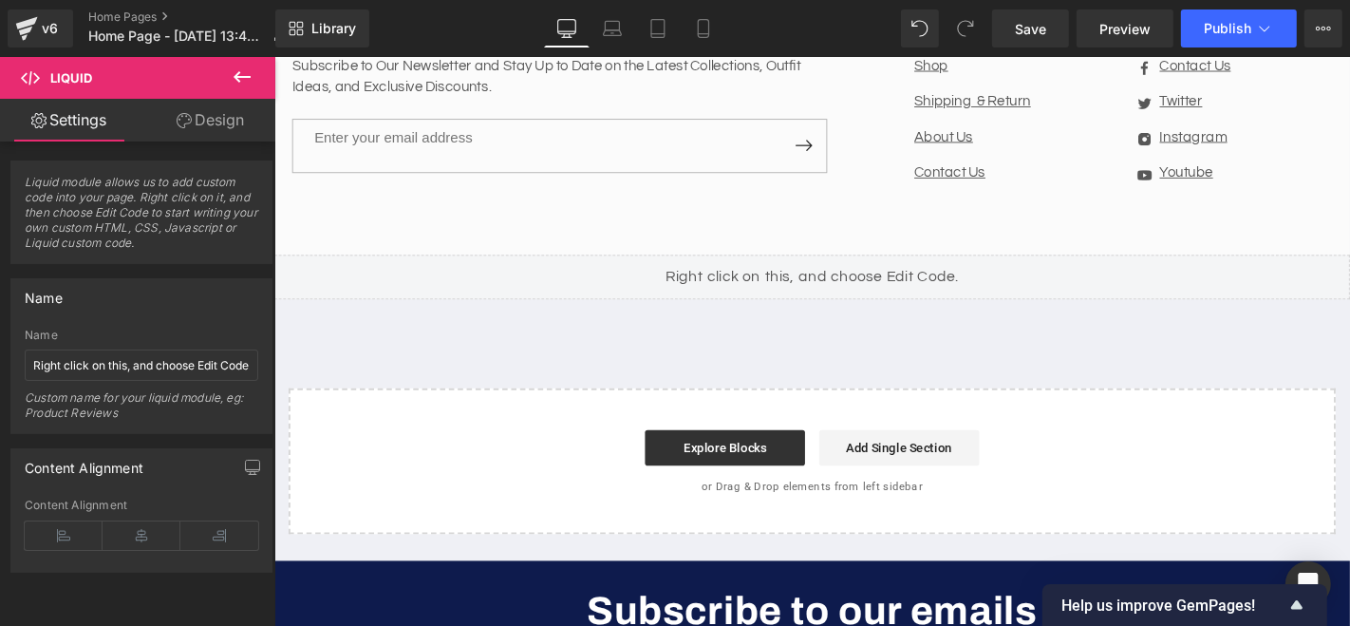
click at [843, 268] on div "Liquid" at bounding box center [847, 291] width 1148 height 47
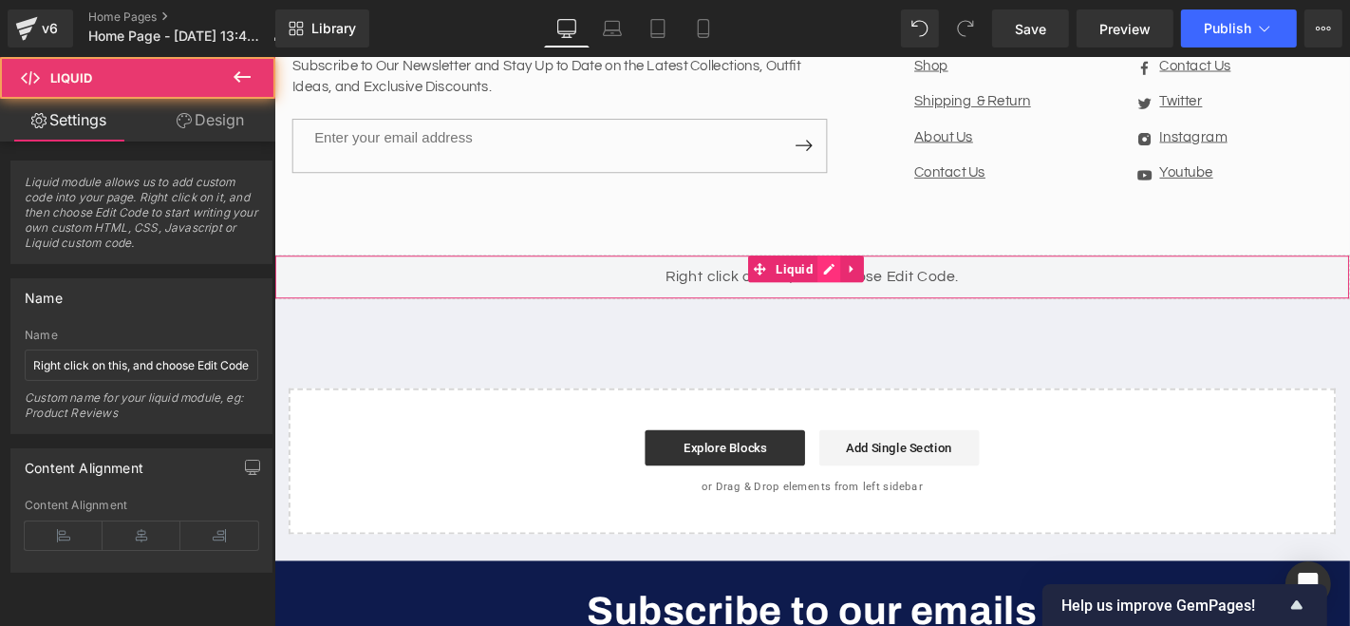
click at [872, 268] on div "Liquid" at bounding box center [847, 291] width 1148 height 47
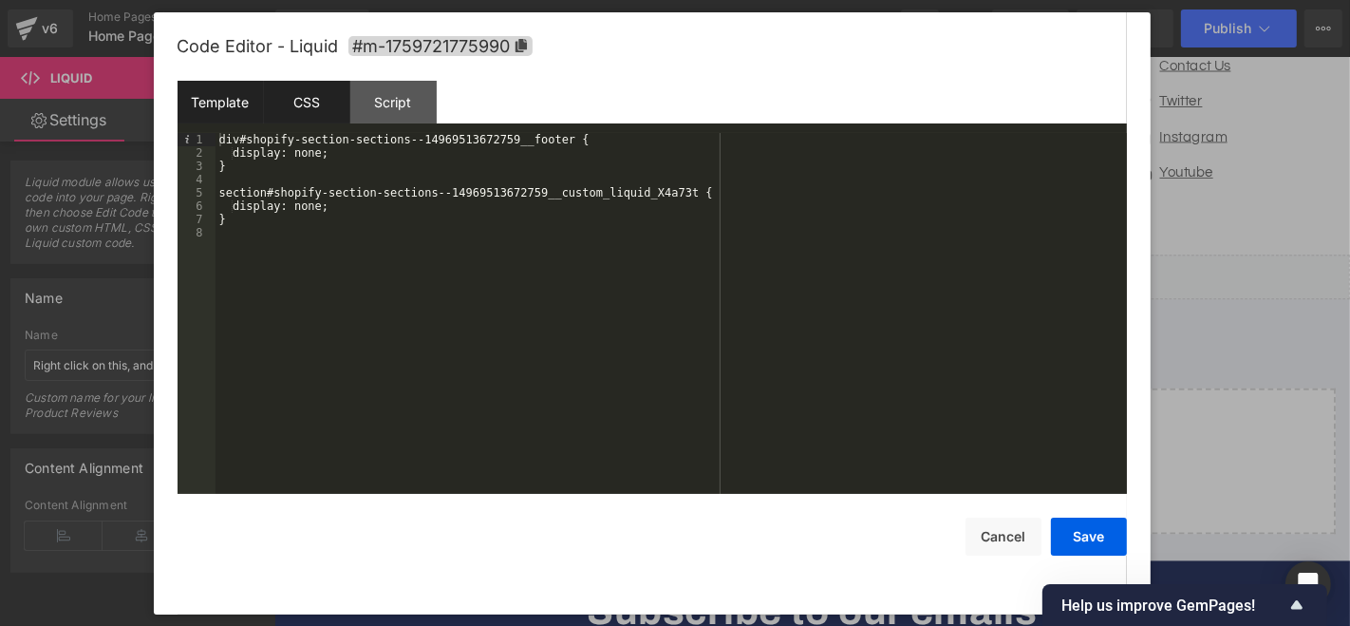
click at [298, 103] on div "CSS" at bounding box center [307, 102] width 86 height 43
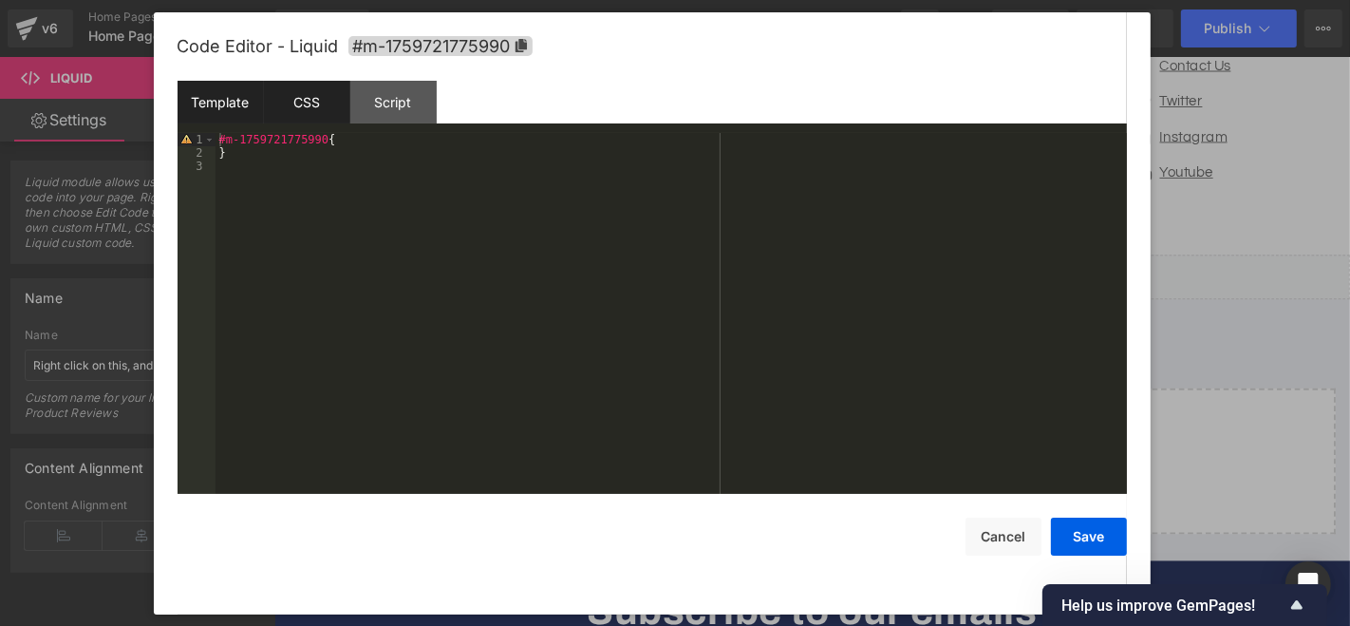
click at [242, 103] on div "Template" at bounding box center [220, 102] width 86 height 43
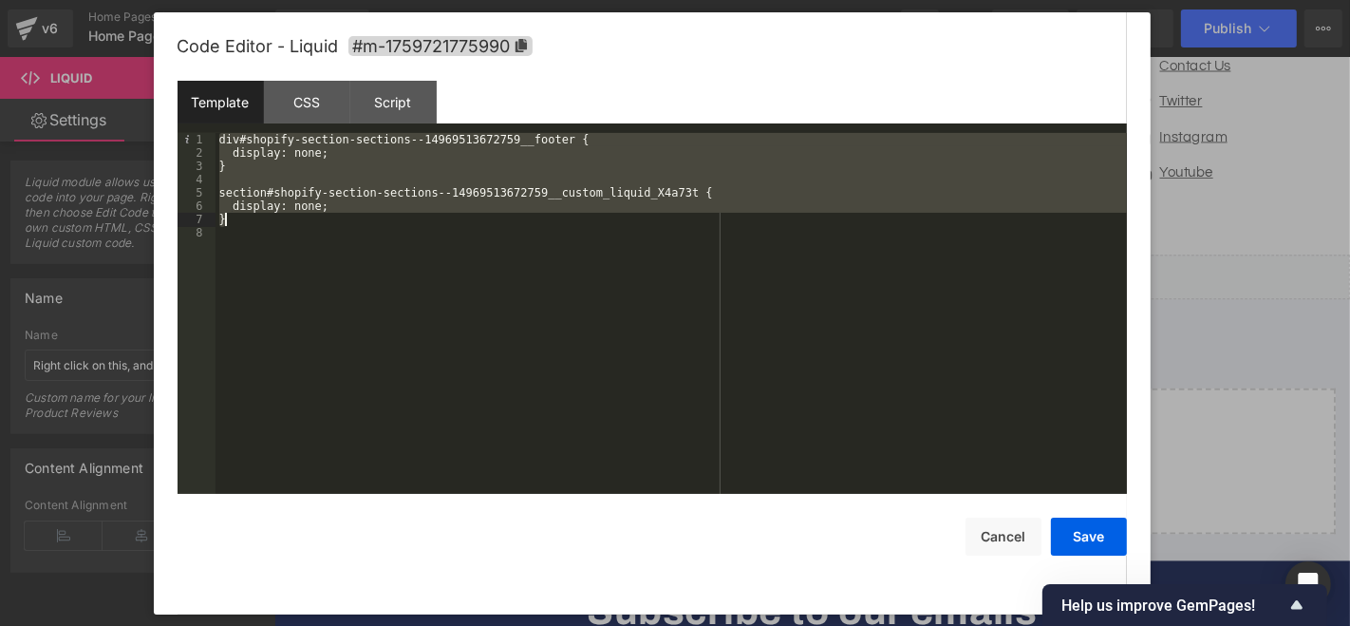
drag, startPoint x: 220, startPoint y: 144, endPoint x: 313, endPoint y: 228, distance: 125.0
click at [313, 228] on div "div#shopify-section-sections--14969513672759__footer { display: none; } section…" at bounding box center [670, 326] width 911 height 387
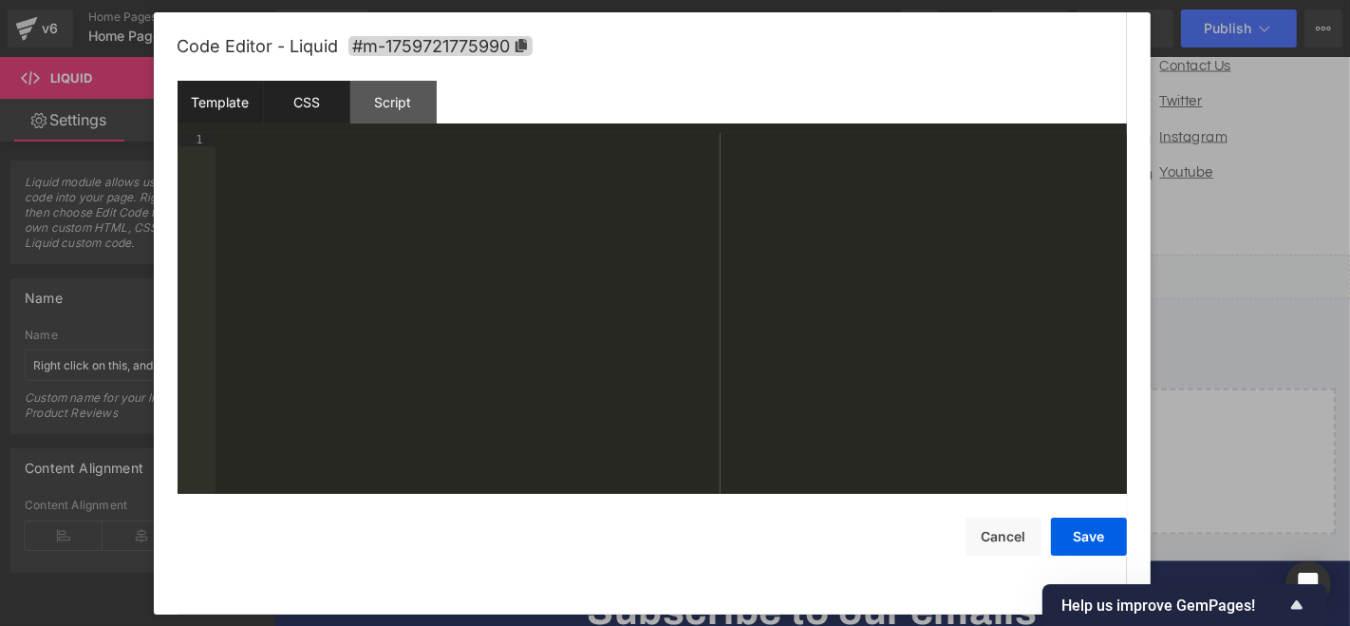
click at [289, 104] on div "CSS" at bounding box center [307, 102] width 86 height 43
click at [264, 161] on div "#m-1759721775990 { }" at bounding box center [670, 326] width 911 height 387
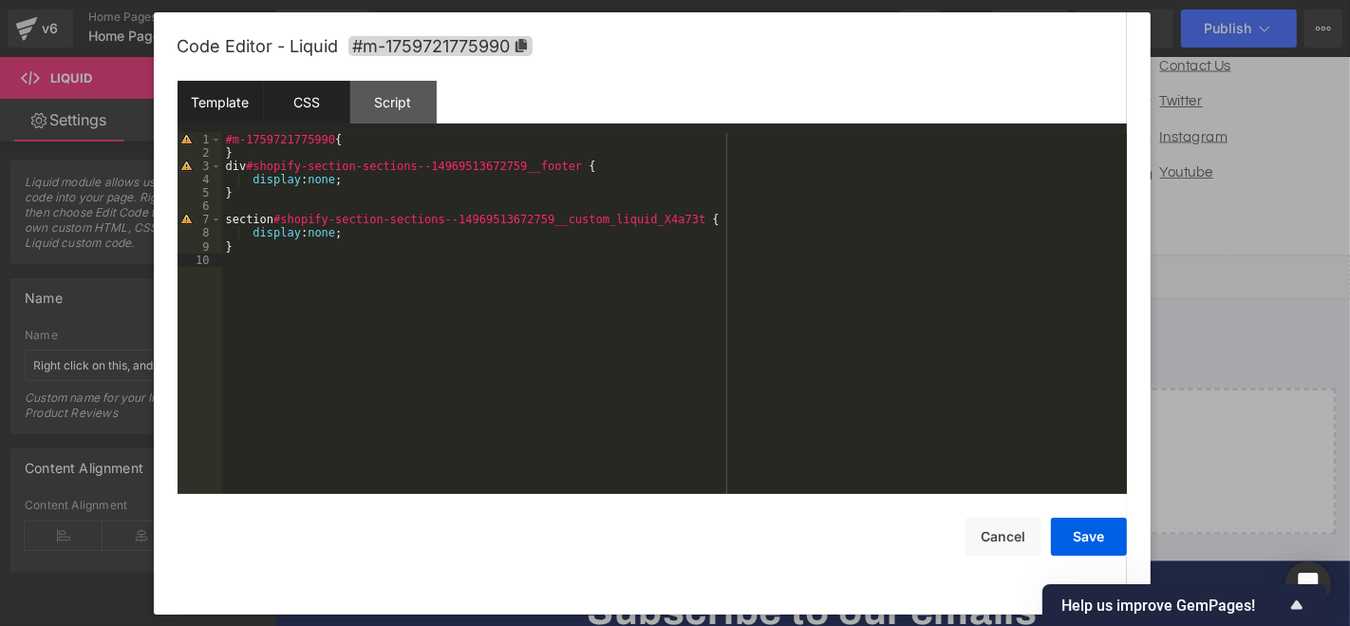
click at [243, 102] on div "Template" at bounding box center [220, 102] width 86 height 43
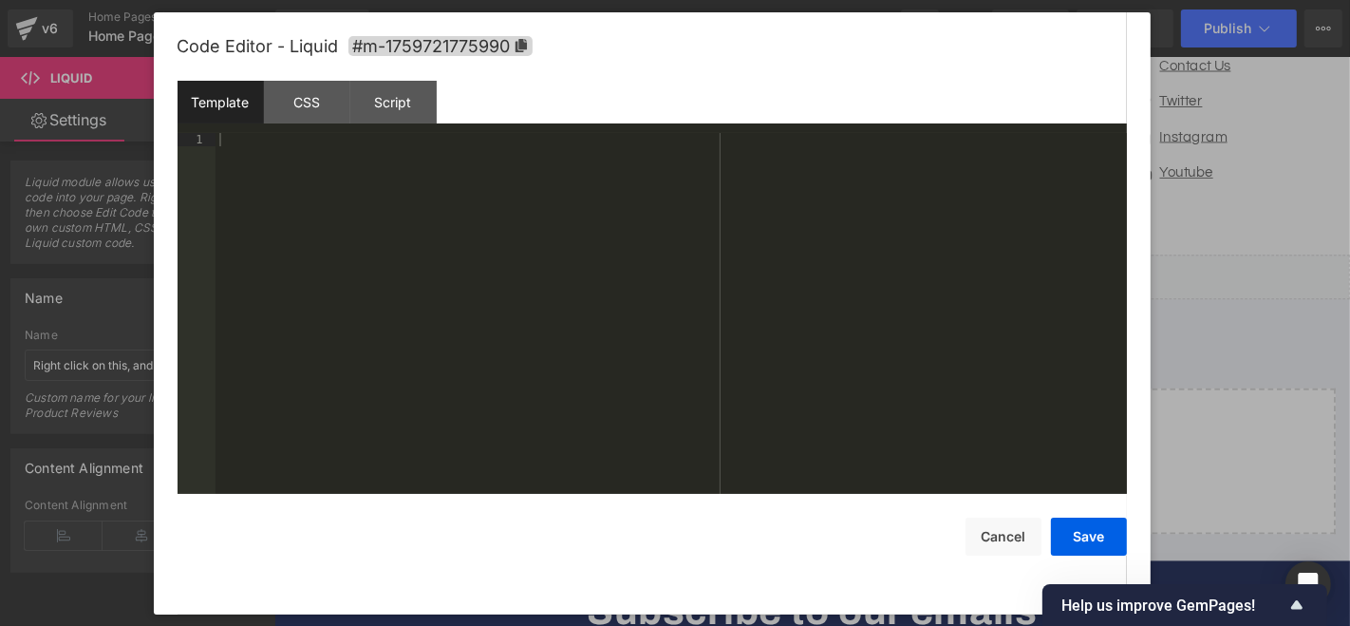
click at [255, 159] on div at bounding box center [670, 326] width 911 height 387
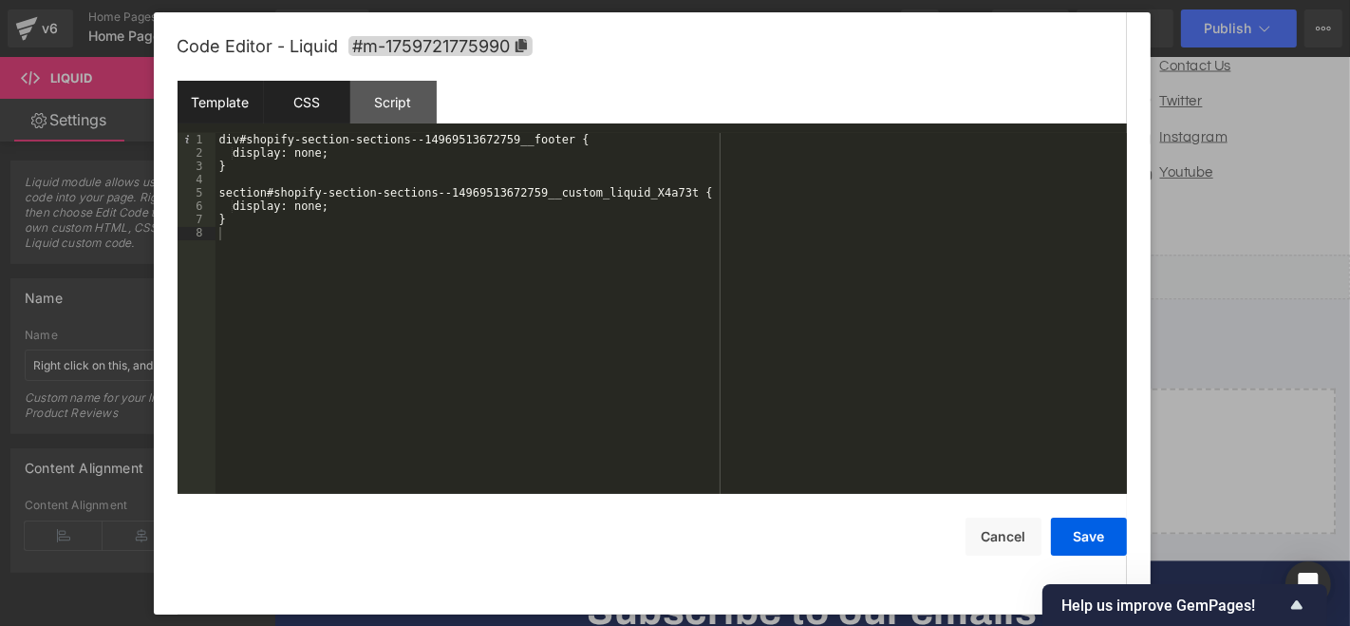
click at [324, 104] on div "CSS" at bounding box center [307, 102] width 86 height 43
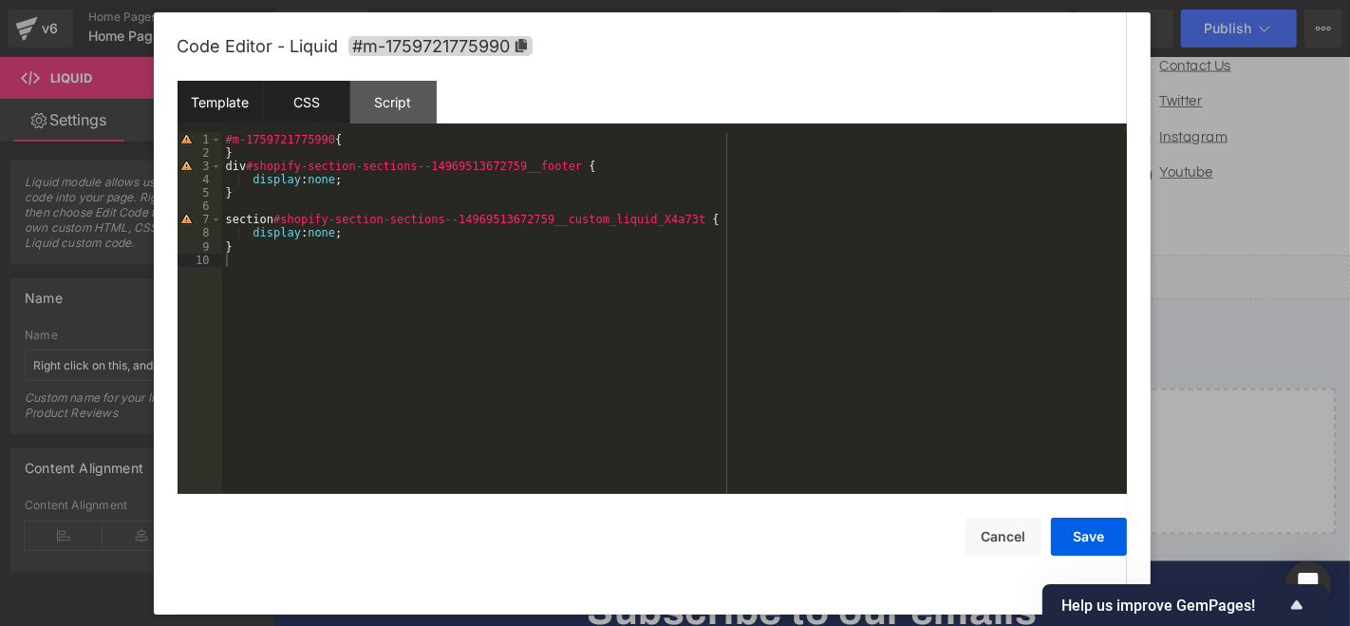
click at [226, 88] on div "Template" at bounding box center [220, 102] width 86 height 43
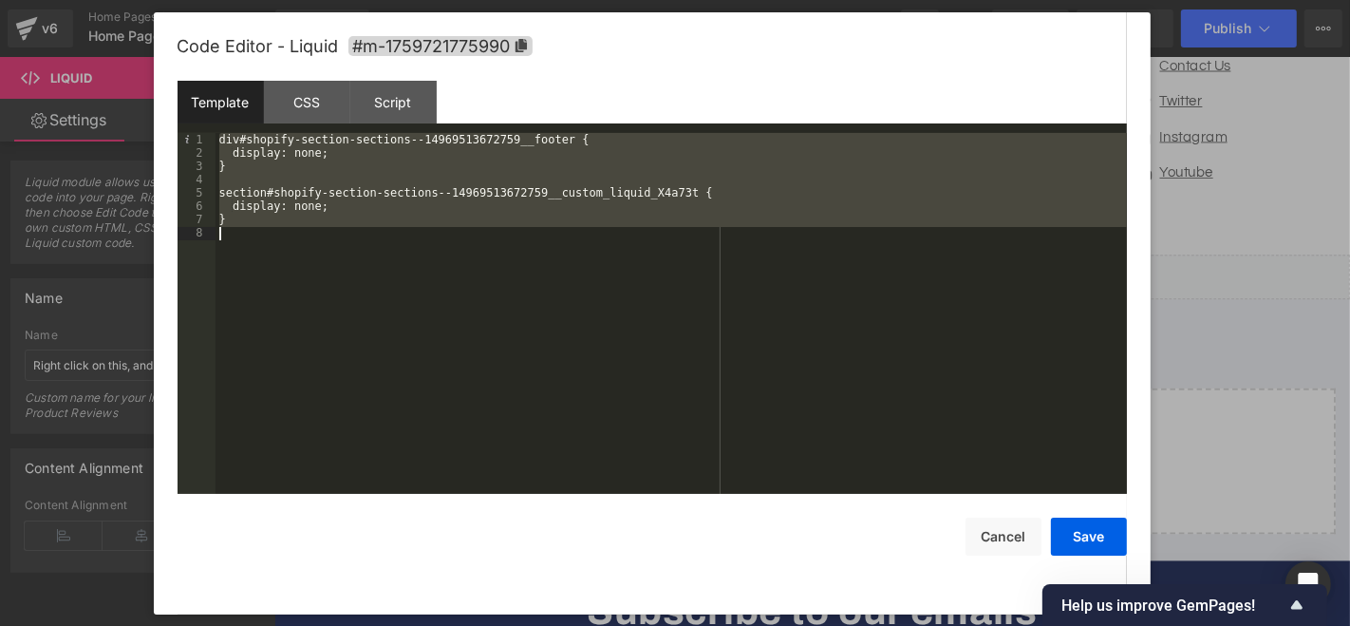
drag, startPoint x: 218, startPoint y: 146, endPoint x: 589, endPoint y: 236, distance: 381.9
click at [589, 236] on div "div#shopify-section-sections--14969513672759__footer { display: none; } section…" at bounding box center [670, 326] width 911 height 387
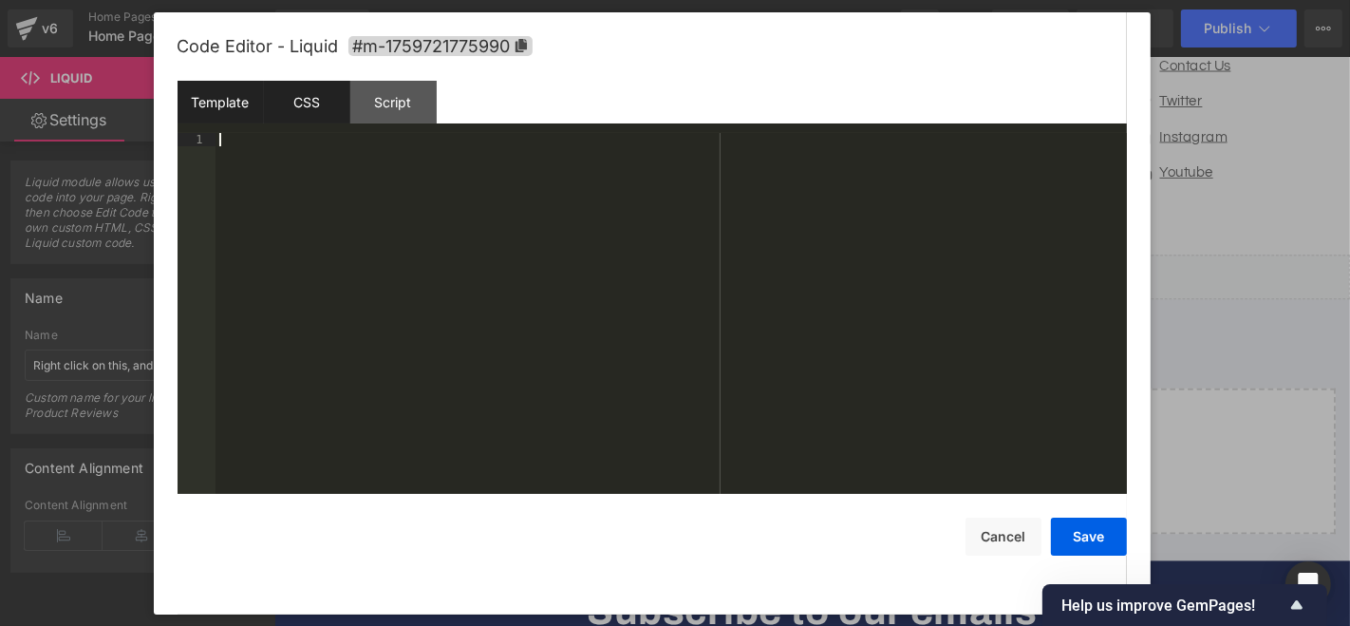
click at [293, 104] on div "CSS" at bounding box center [307, 102] width 86 height 43
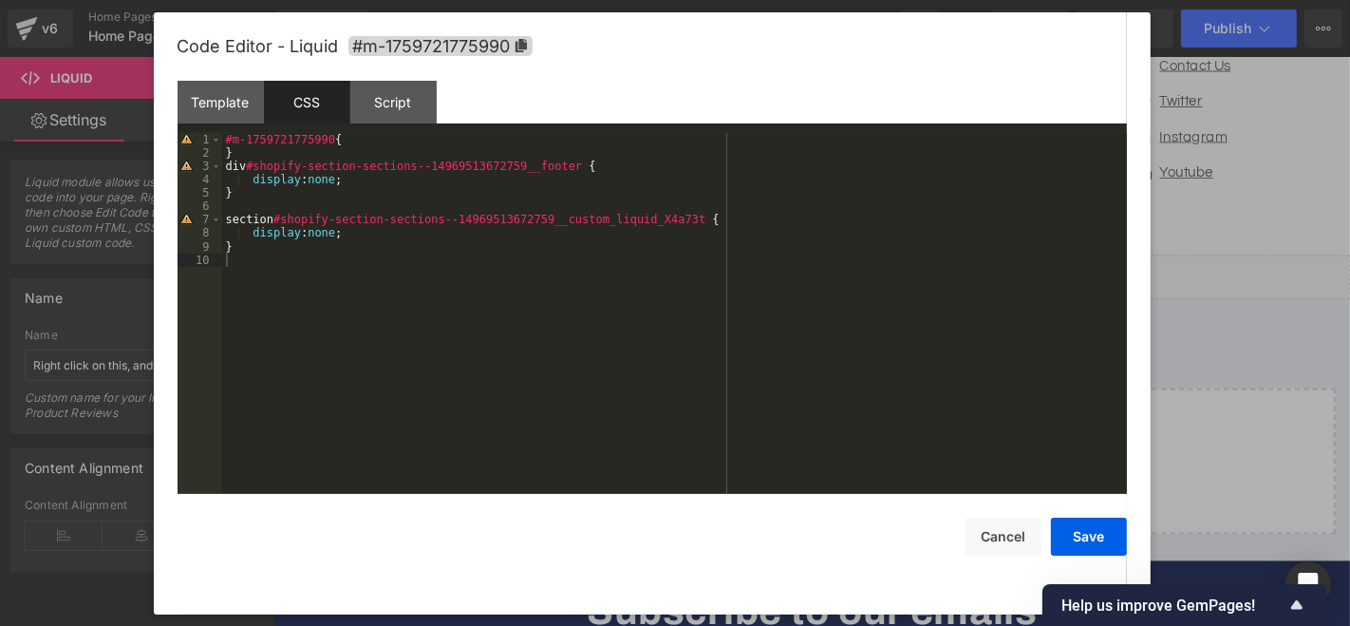
click at [365, 308] on div "#m-1759721775990 { } div #shopify-section-sections--14969513672759__footer { di…" at bounding box center [674, 326] width 905 height 387
click at [228, 91] on div "Template" at bounding box center [220, 102] width 86 height 43
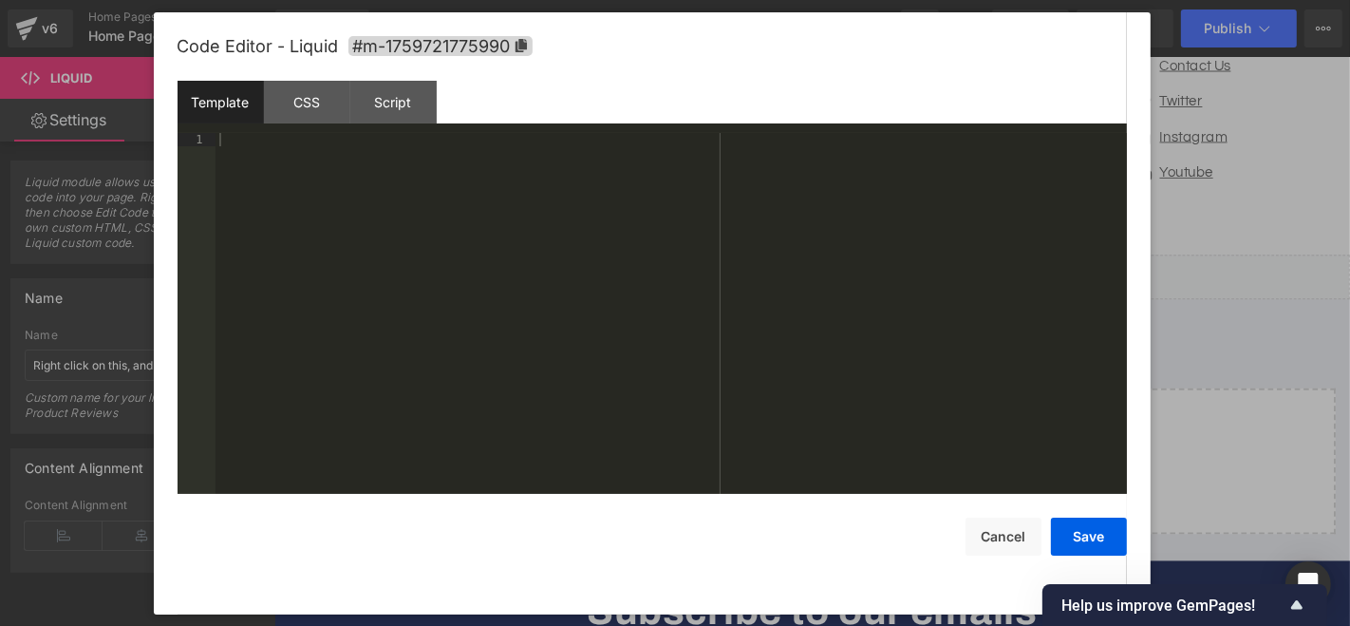
click at [263, 150] on div at bounding box center [670, 326] width 911 height 387
click at [1024, 539] on button "Cancel" at bounding box center [1003, 536] width 76 height 38
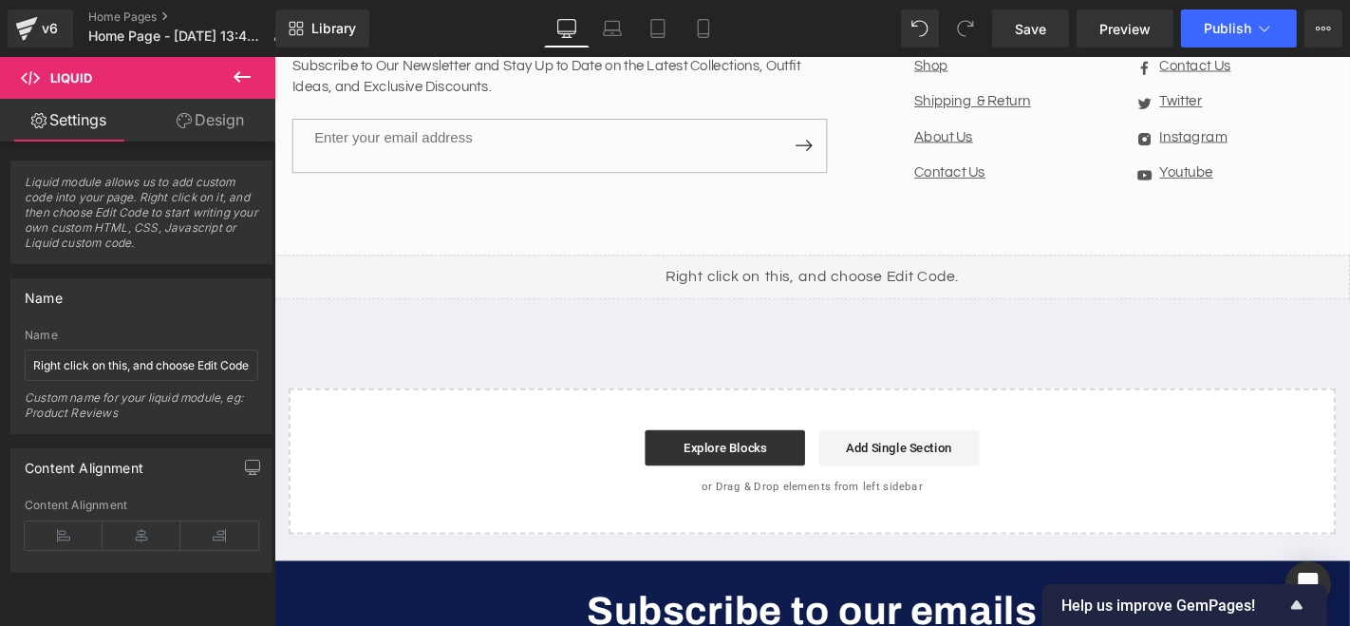
click at [1067, 268] on div "Liquid" at bounding box center [847, 291] width 1148 height 47
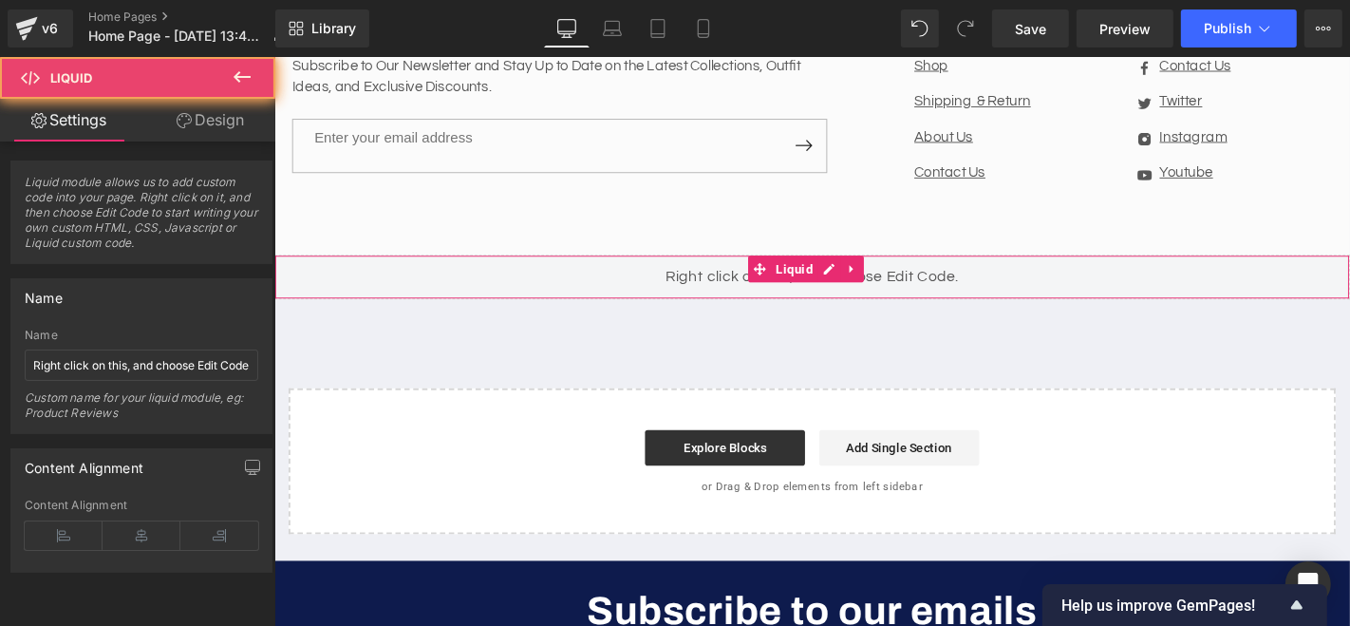
click at [958, 268] on div "Liquid" at bounding box center [847, 291] width 1148 height 47
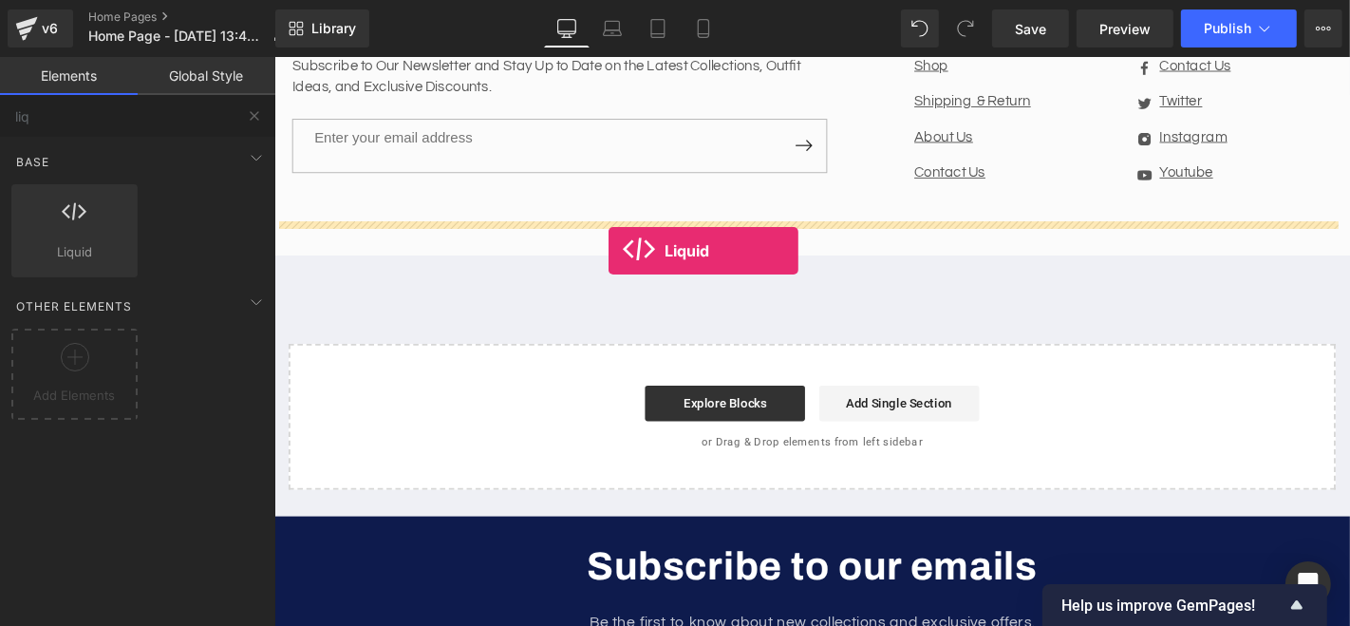
drag, startPoint x: 354, startPoint y: 297, endPoint x: 630, endPoint y: 263, distance: 278.3
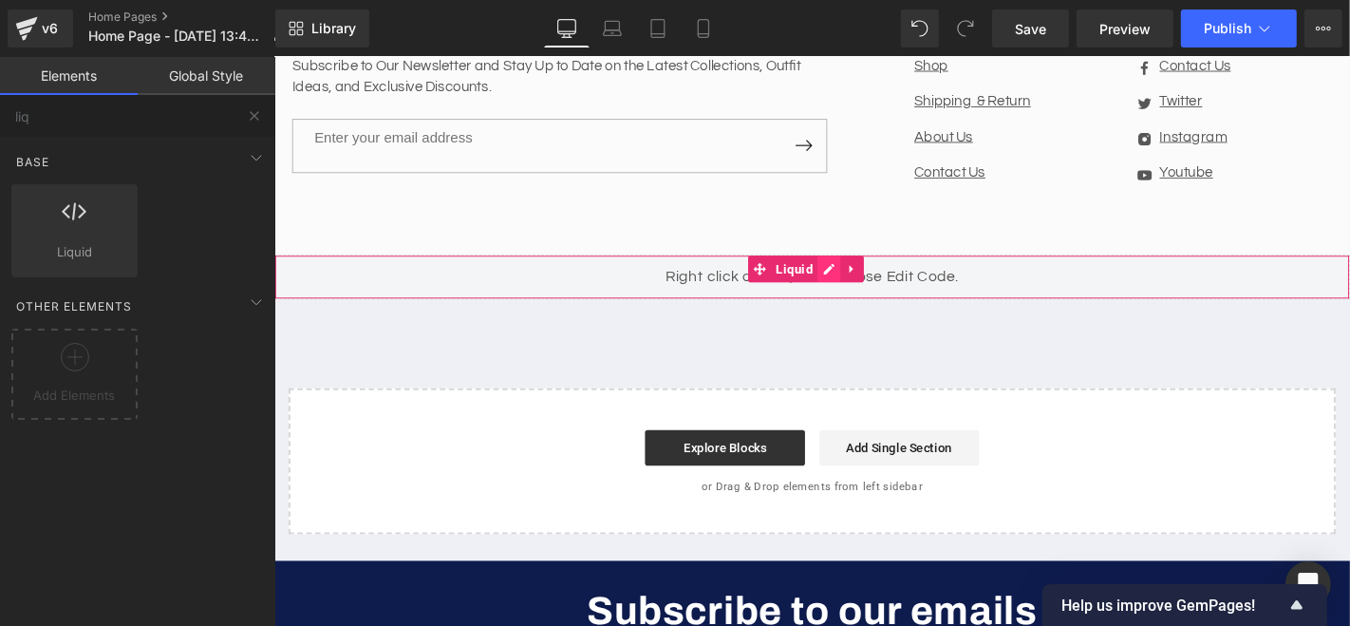
click at [860, 268] on div "Liquid" at bounding box center [847, 291] width 1148 height 47
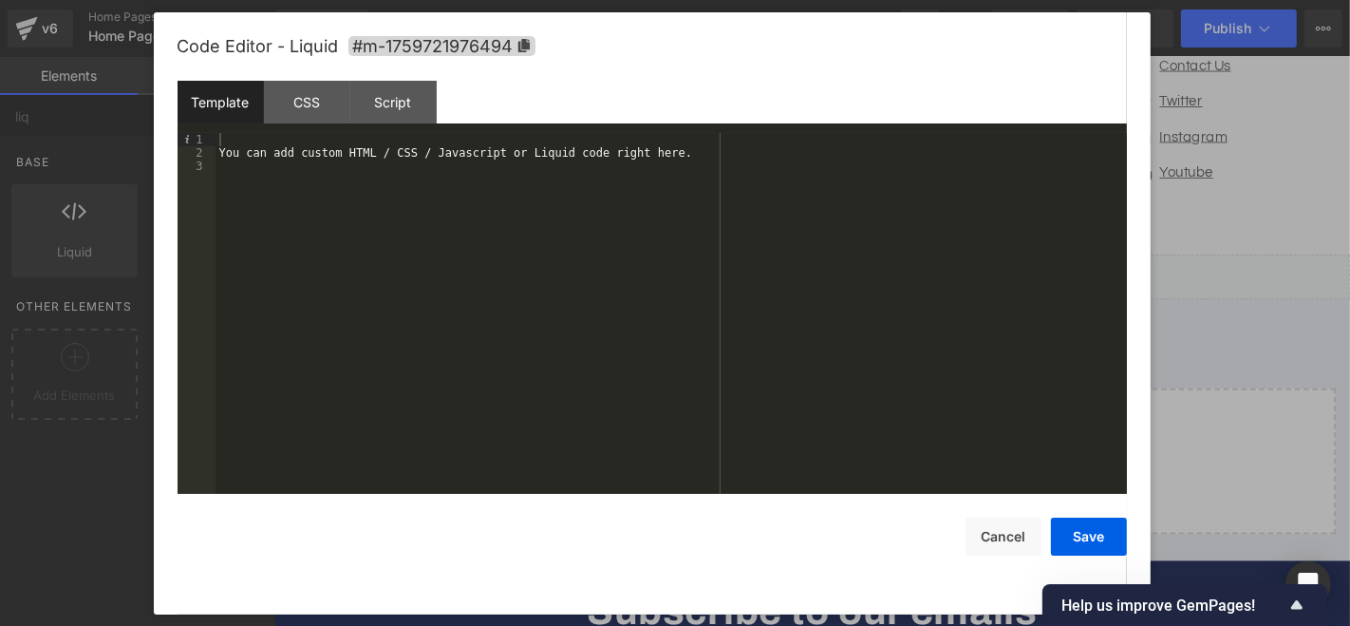
click at [328, 145] on div "You can add custom HTML / CSS / Javascript or Liquid code right here." at bounding box center [670, 326] width 911 height 387
click at [350, 177] on div "You can add custom HTML / CSS / Javascript or Liquid code right here." at bounding box center [670, 326] width 911 height 387
click at [350, 158] on div "You can add custom HTML / CSS / Javascript or Liquid code right here." at bounding box center [670, 326] width 911 height 387
click at [301, 103] on div "CSS" at bounding box center [307, 102] width 86 height 43
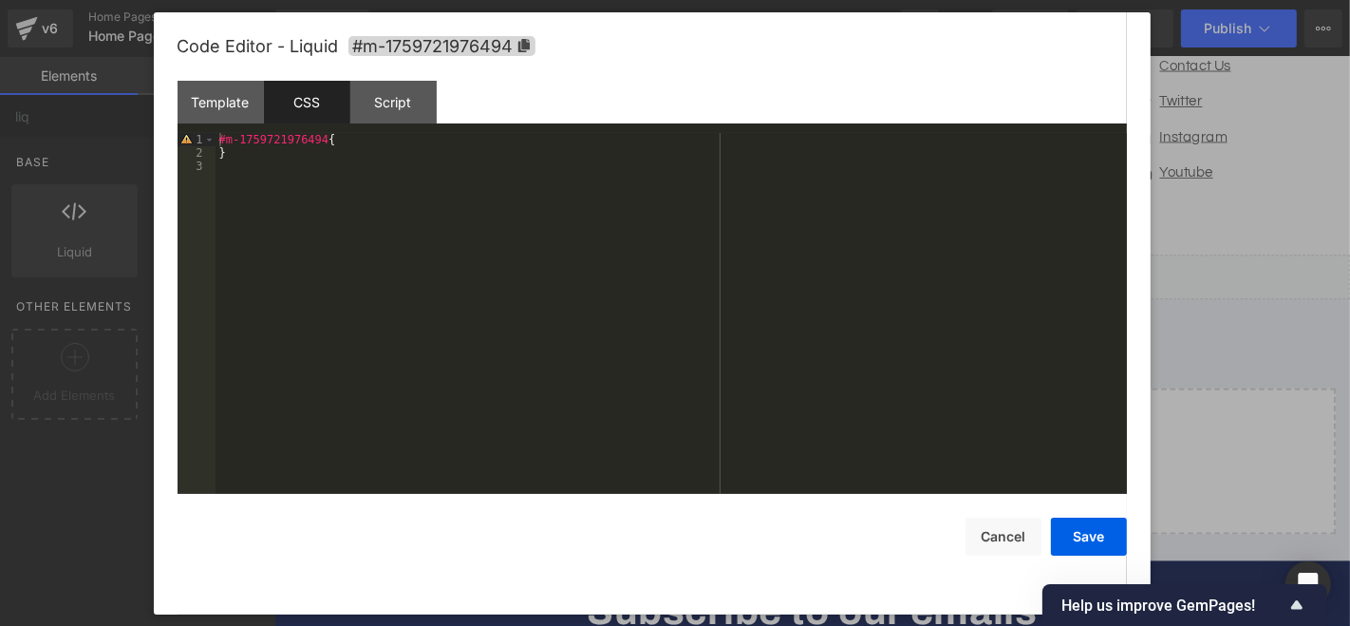
click at [268, 177] on div "#m-1759721976494 { }" at bounding box center [670, 326] width 911 height 387
